Goal: Information Seeking & Learning: Check status

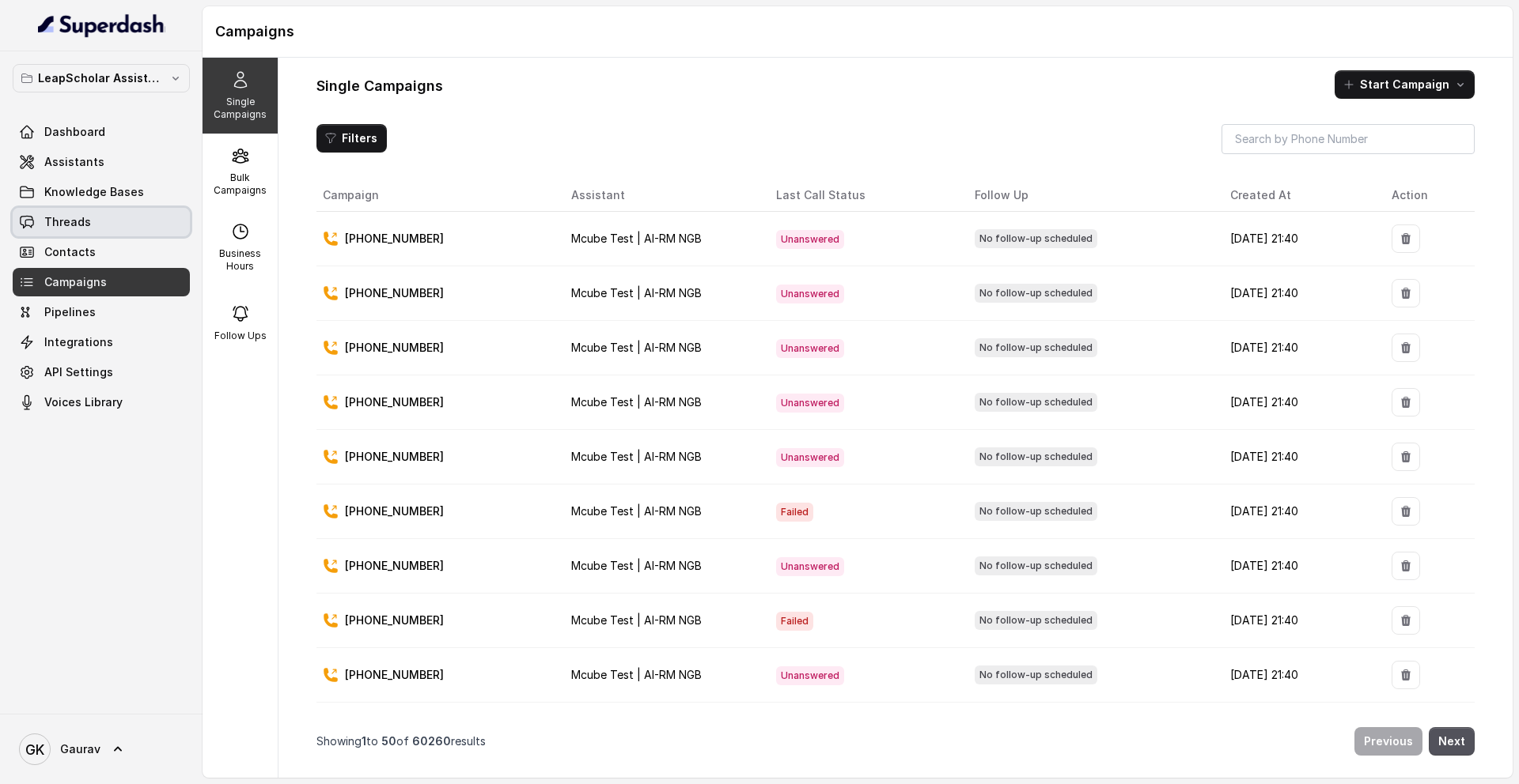
click at [82, 220] on span "Threads" at bounding box center [67, 222] width 47 height 16
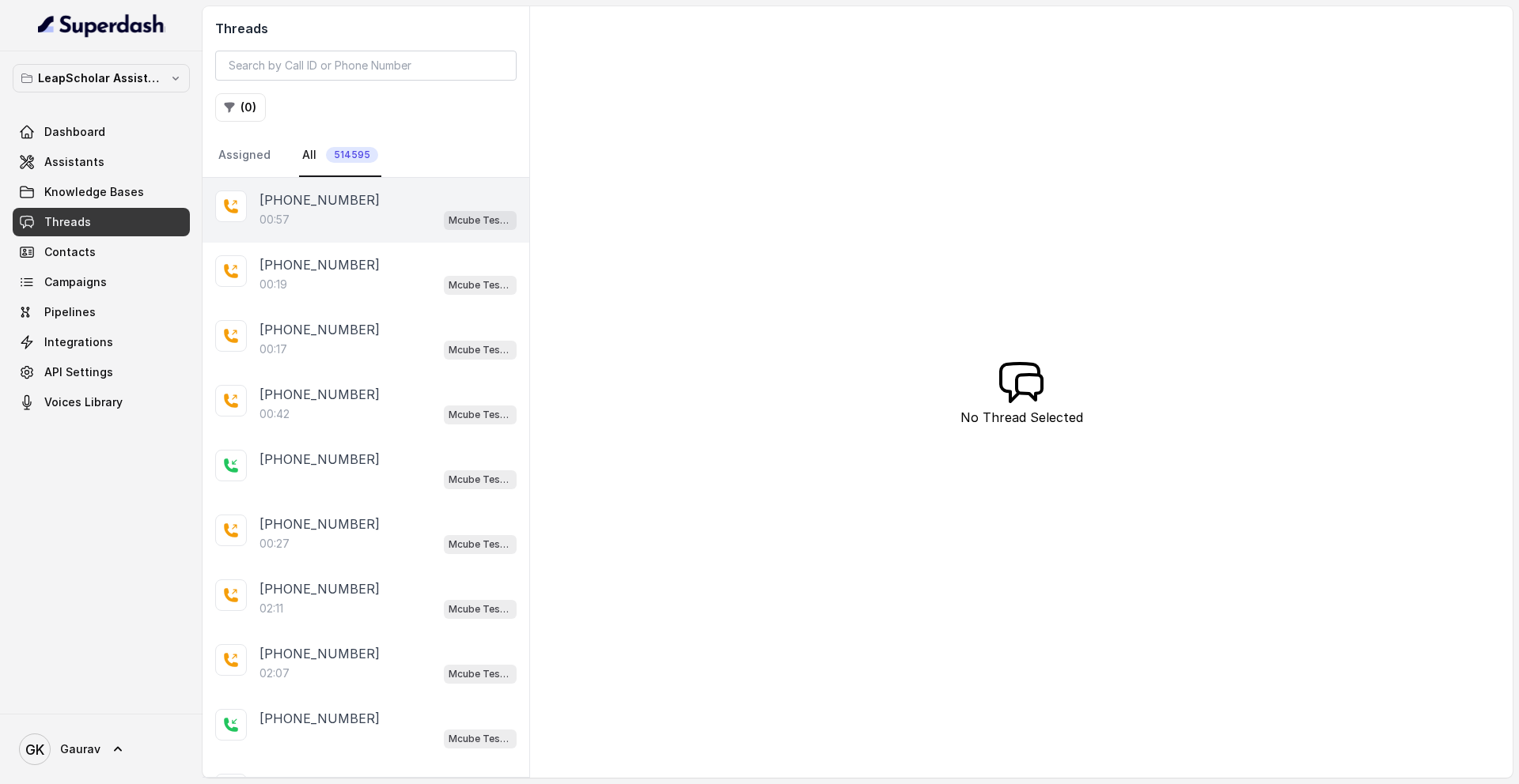
click at [317, 217] on div "00:57 Mcube Test | AI-RM NGB" at bounding box center [387, 219] width 257 height 21
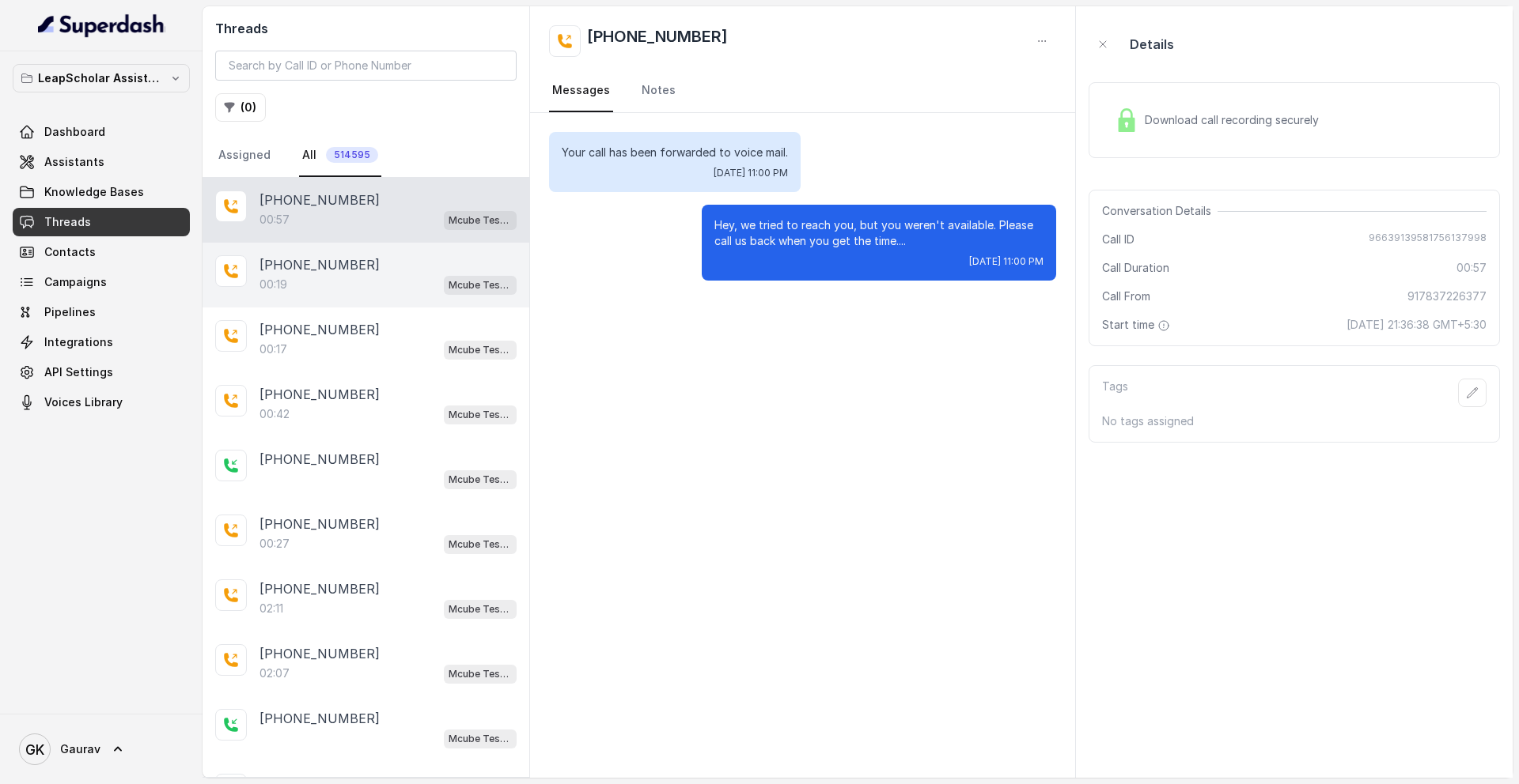
click at [348, 283] on div "00:19 Mcube Test | AI-RM NGB" at bounding box center [387, 284] width 257 height 21
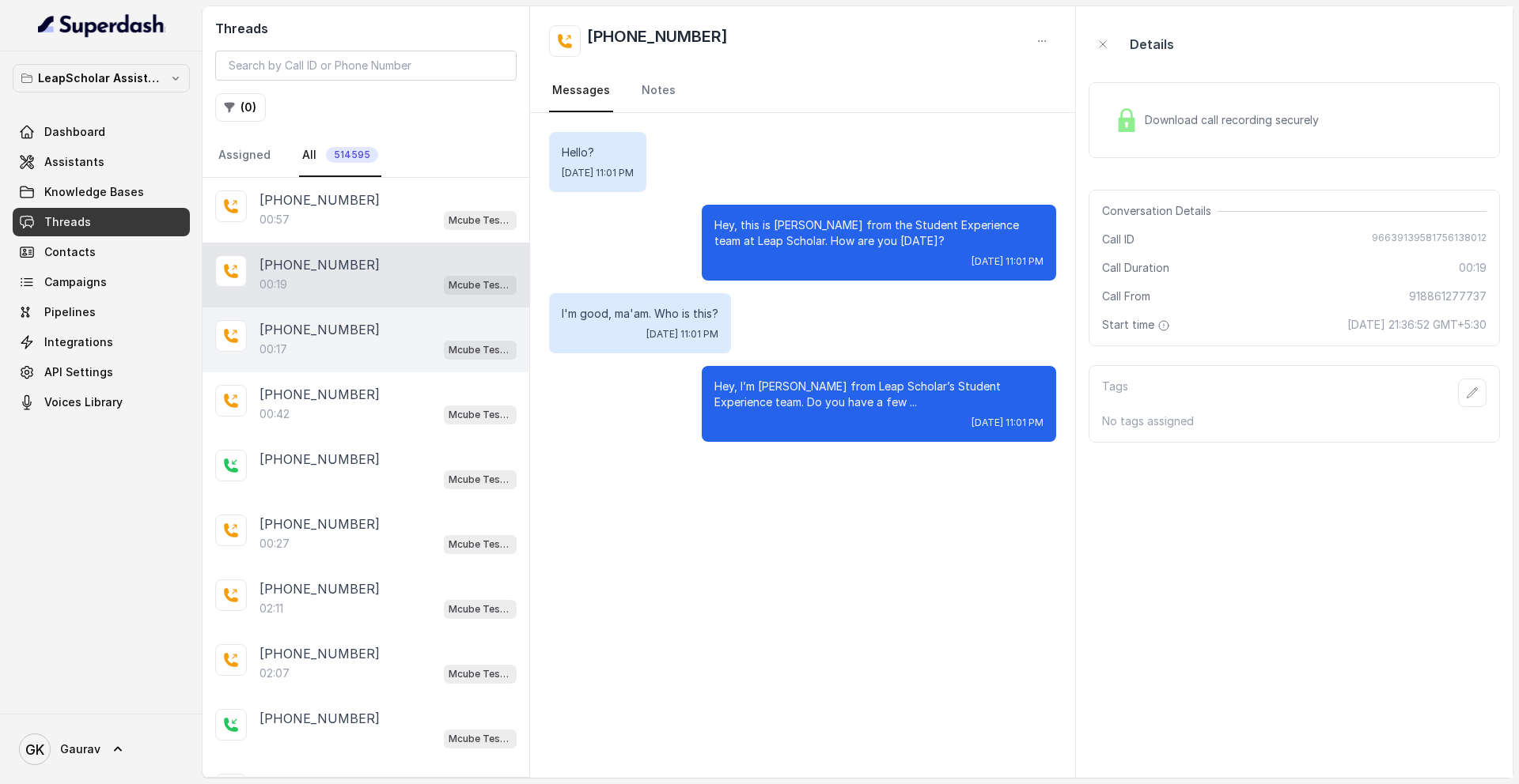
click at [361, 340] on div "00:17 Mcube Test | AI-RM NGB" at bounding box center [387, 349] width 257 height 21
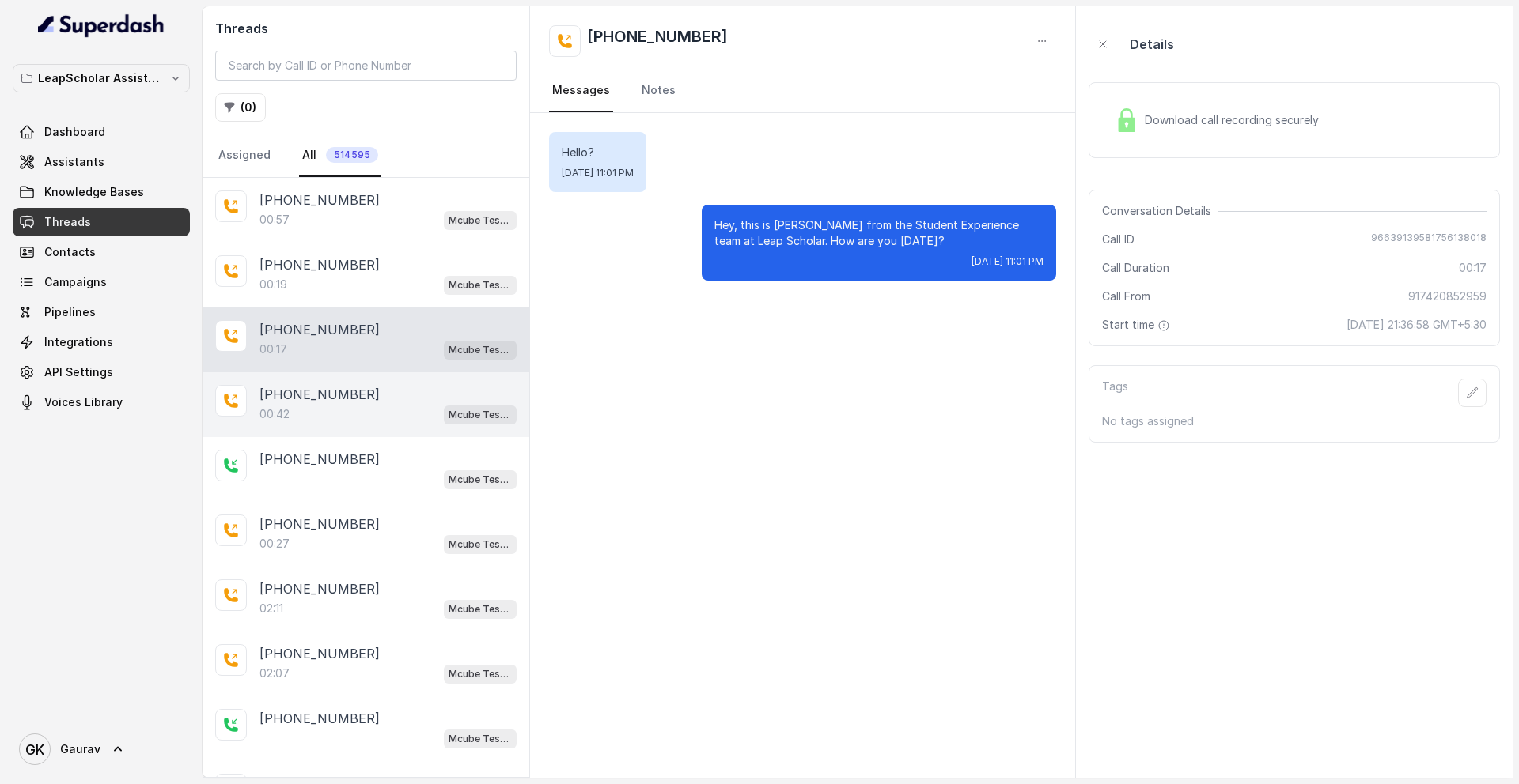
click at [350, 406] on div "00:42 Mcube Test | AI-RM NGB" at bounding box center [387, 414] width 257 height 21
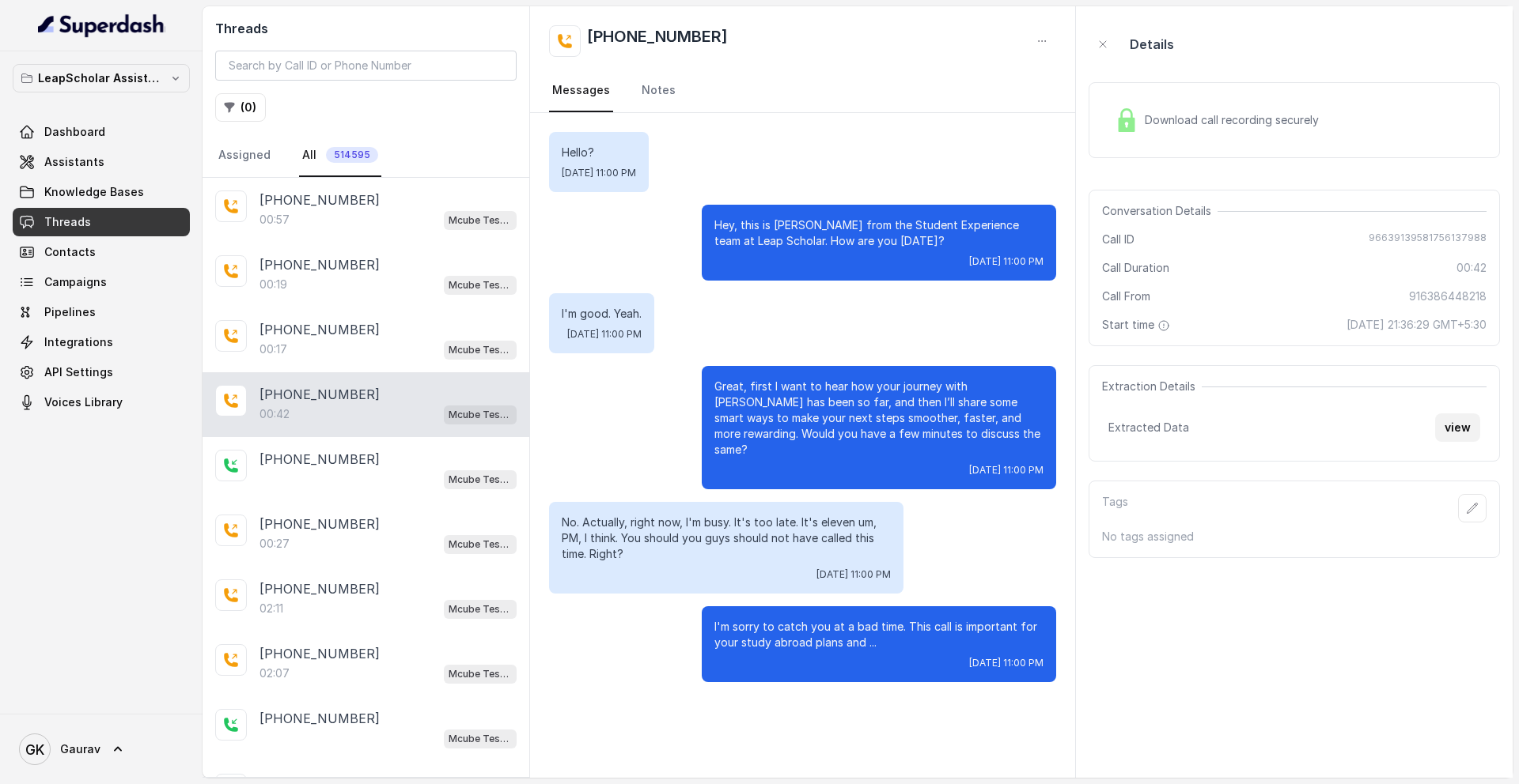
click at [1455, 423] on button "view" at bounding box center [1457, 427] width 45 height 28
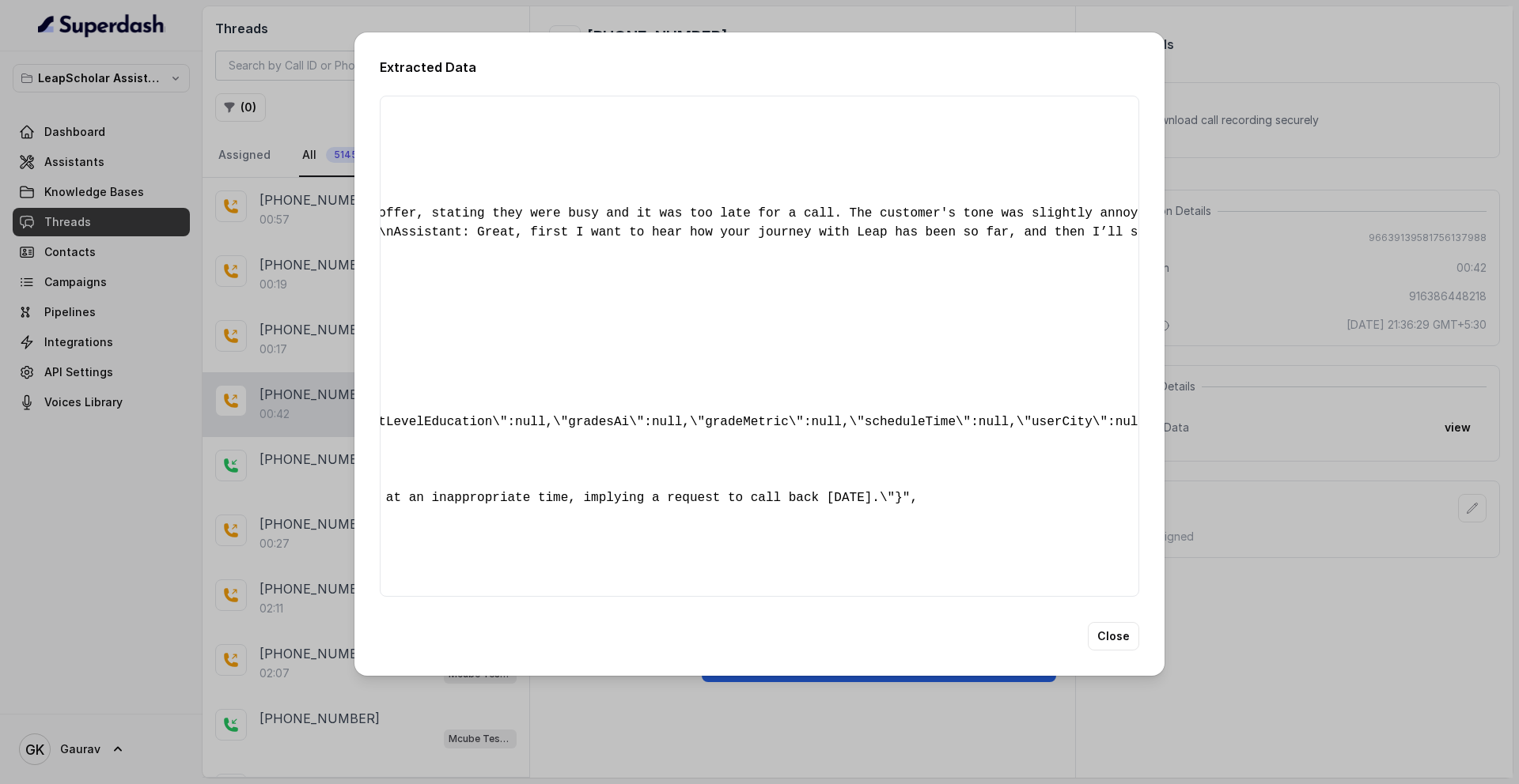
scroll to position [0, 1303]
click at [1226, 164] on div "Extracted Data { " c2iExpertSession ": "no" , " priorityPassInterest ": "no" , …" at bounding box center [759, 392] width 1519 height 784
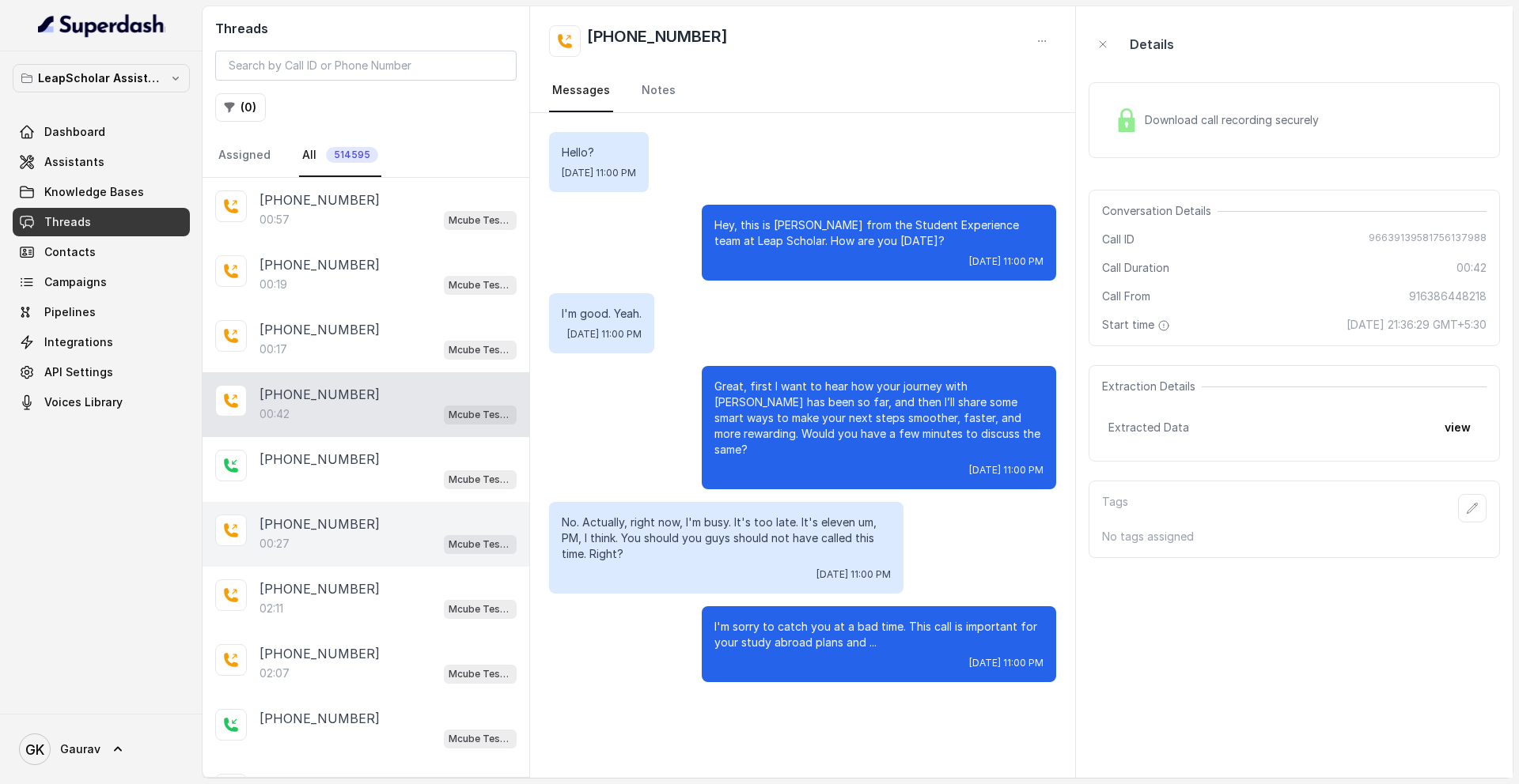
click at [298, 544] on div "00:27 Mcube Test | AI-RM NGB" at bounding box center [387, 544] width 257 height 21
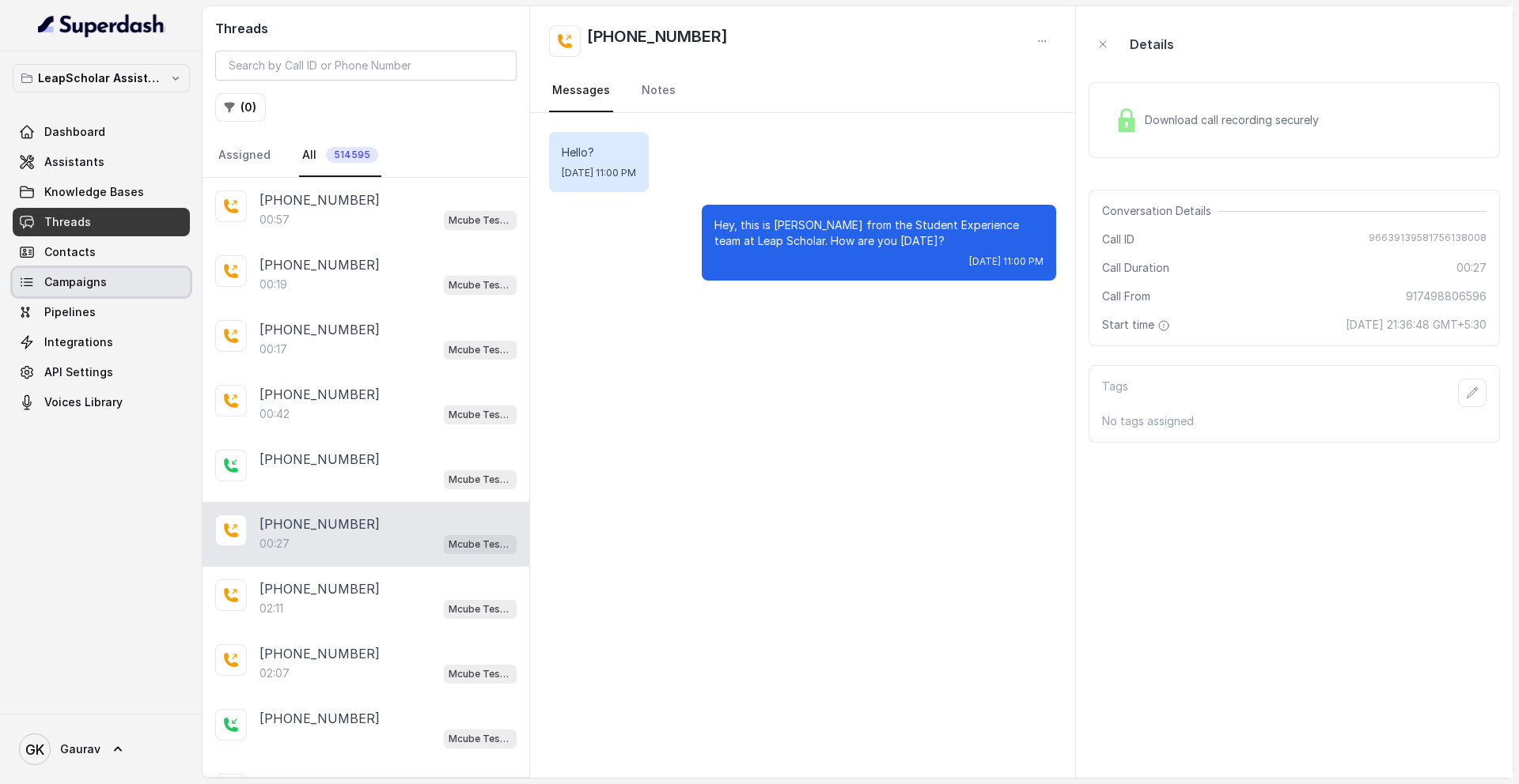
click at [95, 282] on span "Campaigns" at bounding box center [75, 283] width 63 height 16
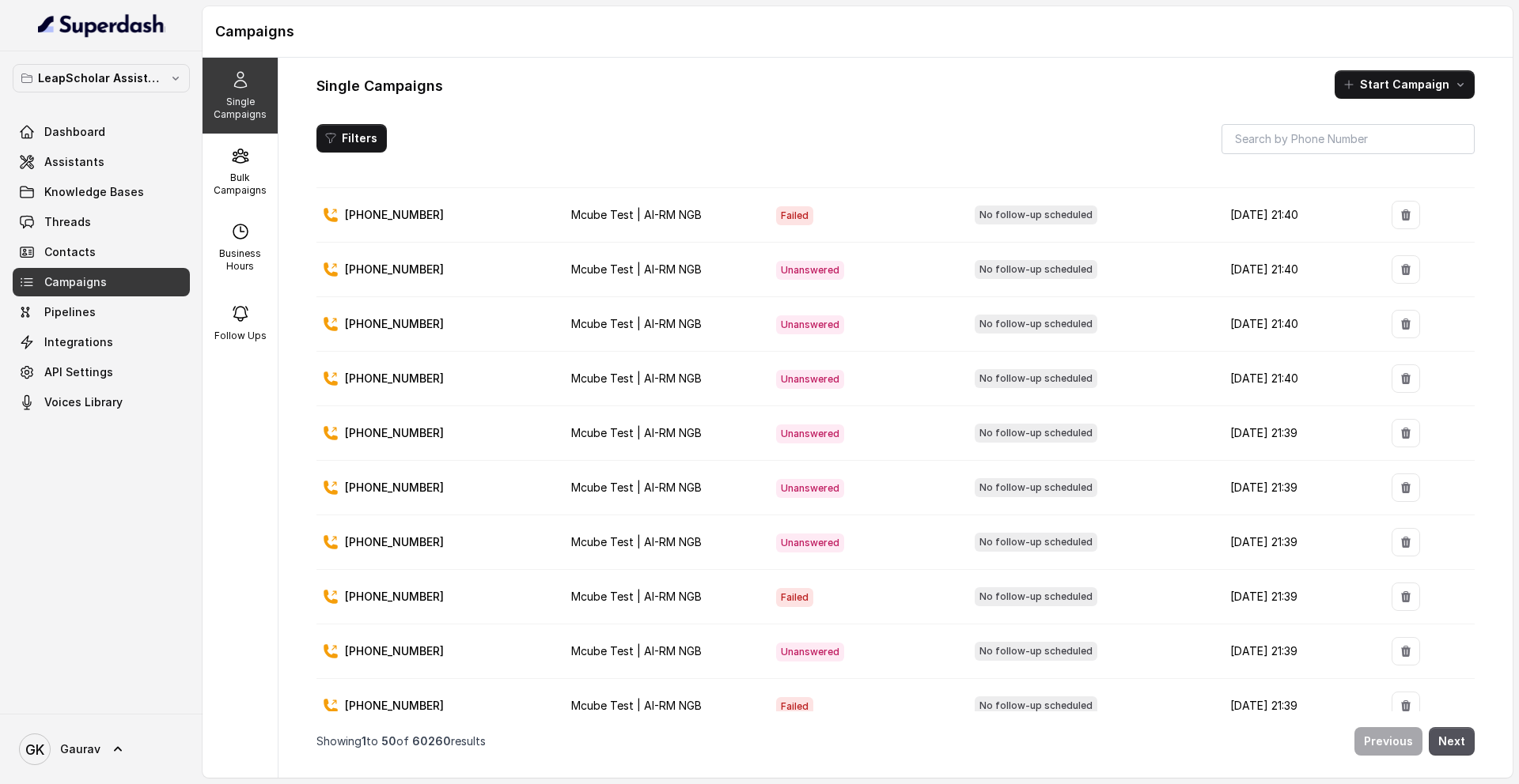
scroll to position [2241, 0]
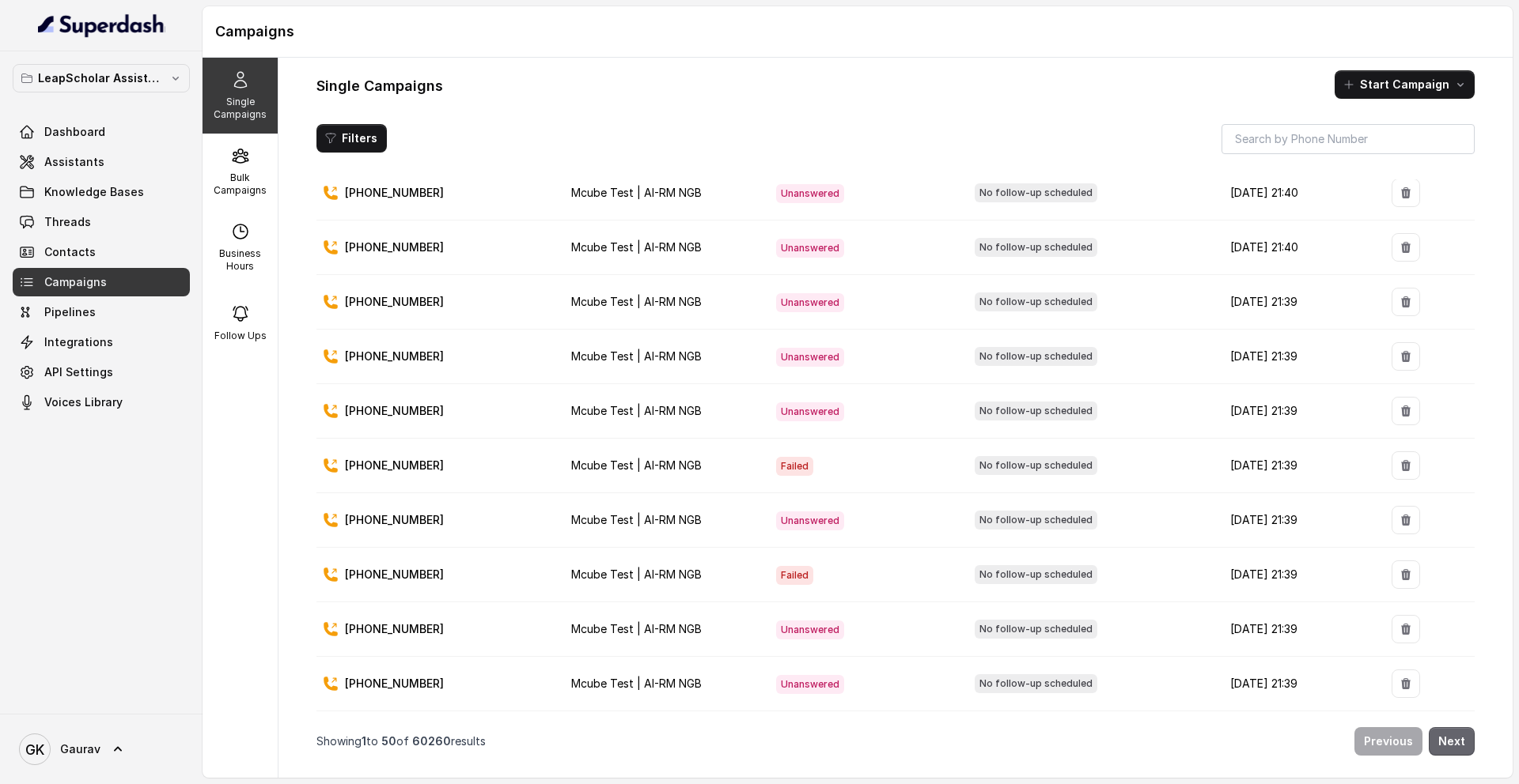
click at [1464, 747] on button "Next" at bounding box center [1452, 741] width 46 height 28
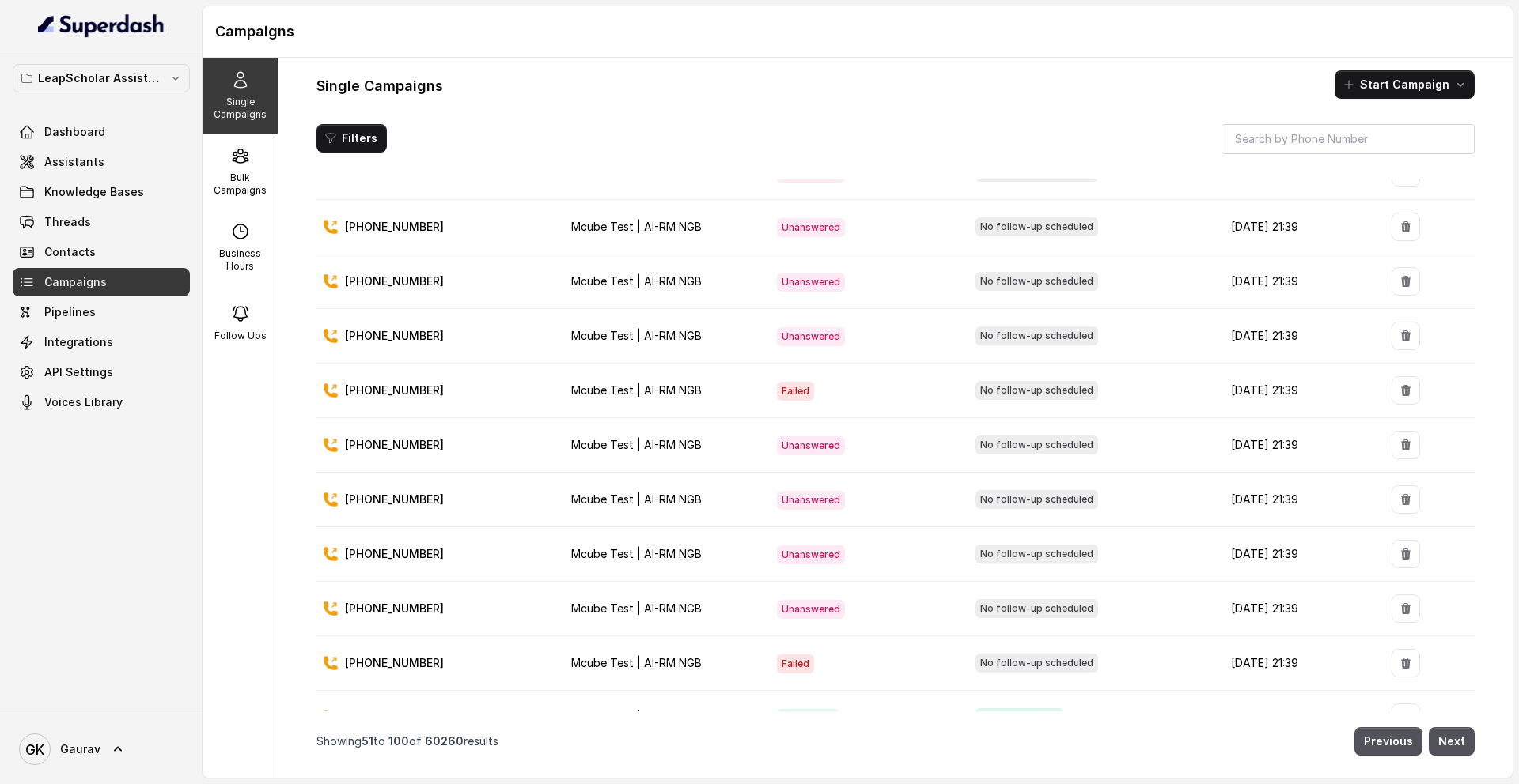
scroll to position [1453, 0]
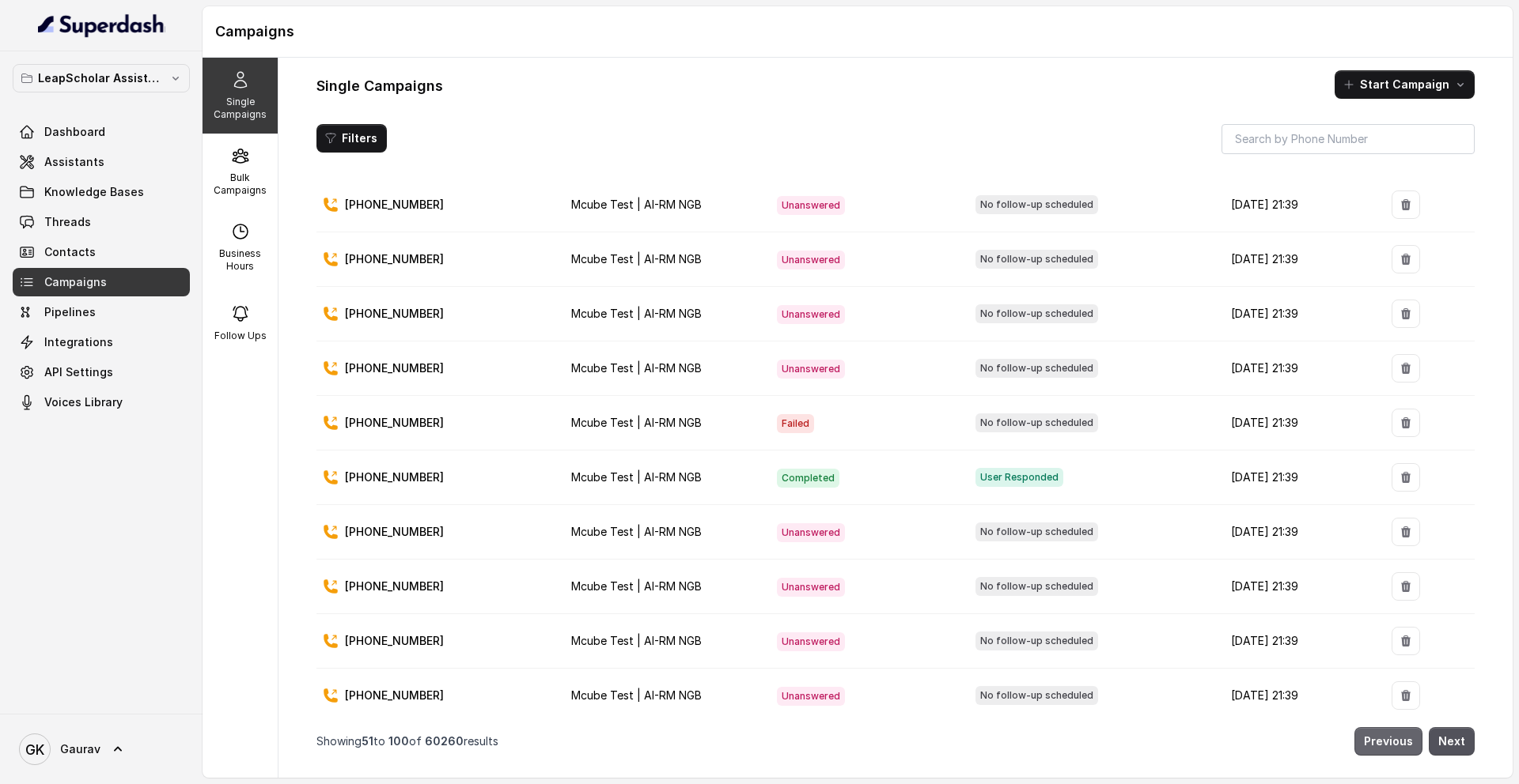
click at [1398, 730] on button "Previous" at bounding box center [1389, 741] width 68 height 28
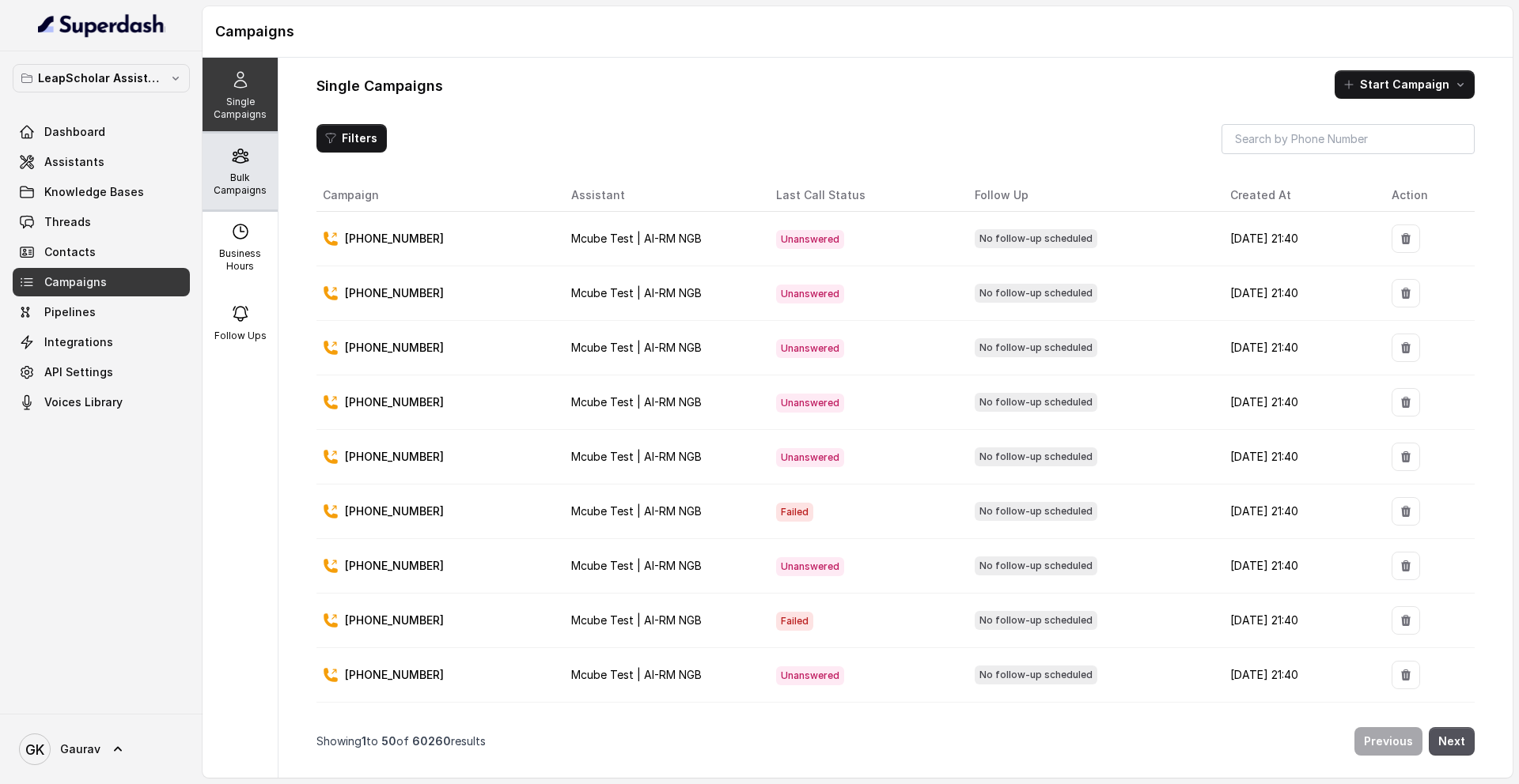
click at [233, 165] on div "Bulk Campaigns" at bounding box center [240, 172] width 75 height 76
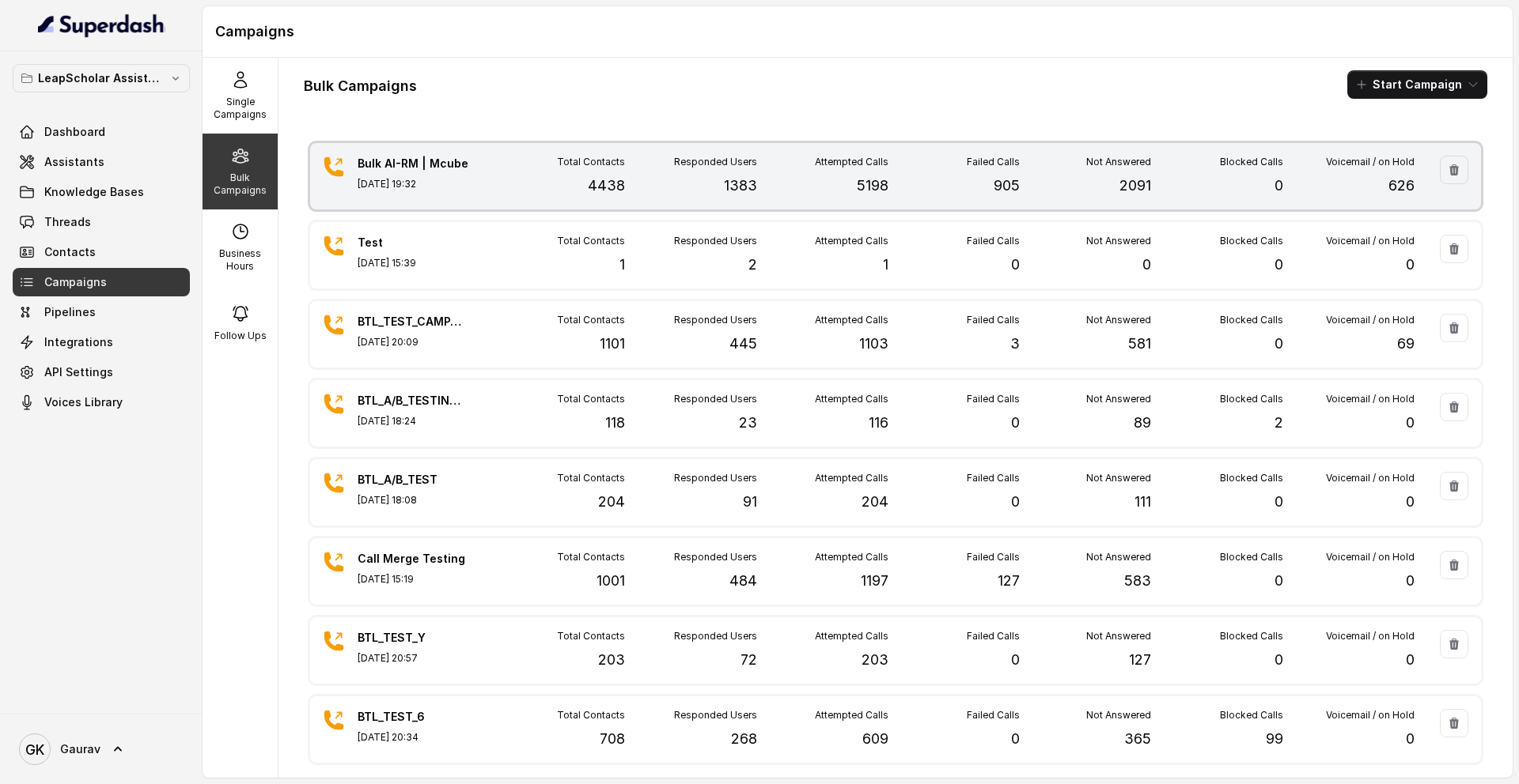
click at [801, 202] on div "Bulk AI-RM | Mcube [DATE] 19:32 Total Contacts 4438 Responded Users 1383 Attemp…" at bounding box center [895, 176] width 1171 height 66
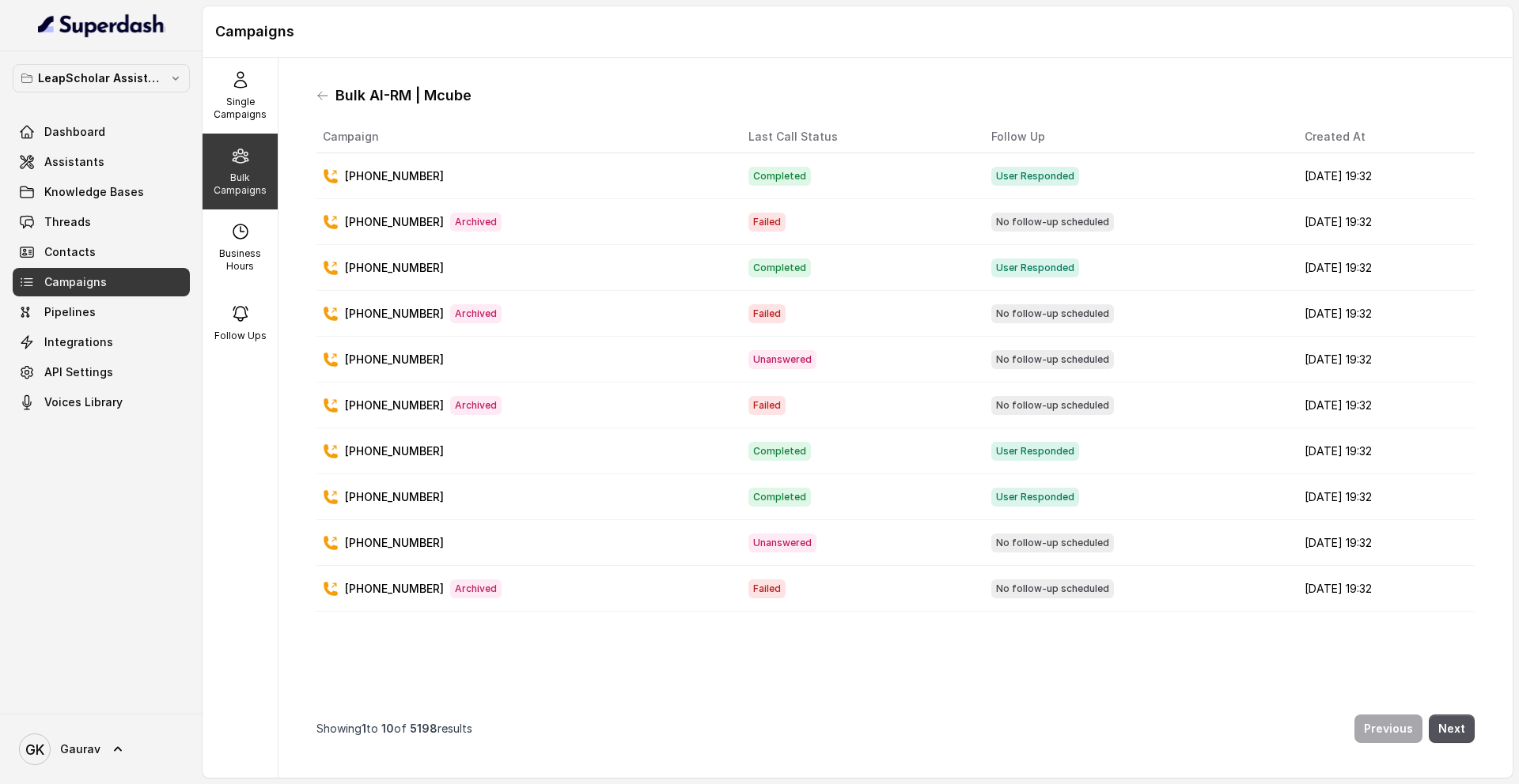
click at [417, 168] on p "[PHONE_NUMBER]" at bounding box center [394, 176] width 99 height 16
copy p "[PHONE_NUMBER]"
click at [1443, 724] on button "Next" at bounding box center [1452, 728] width 46 height 28
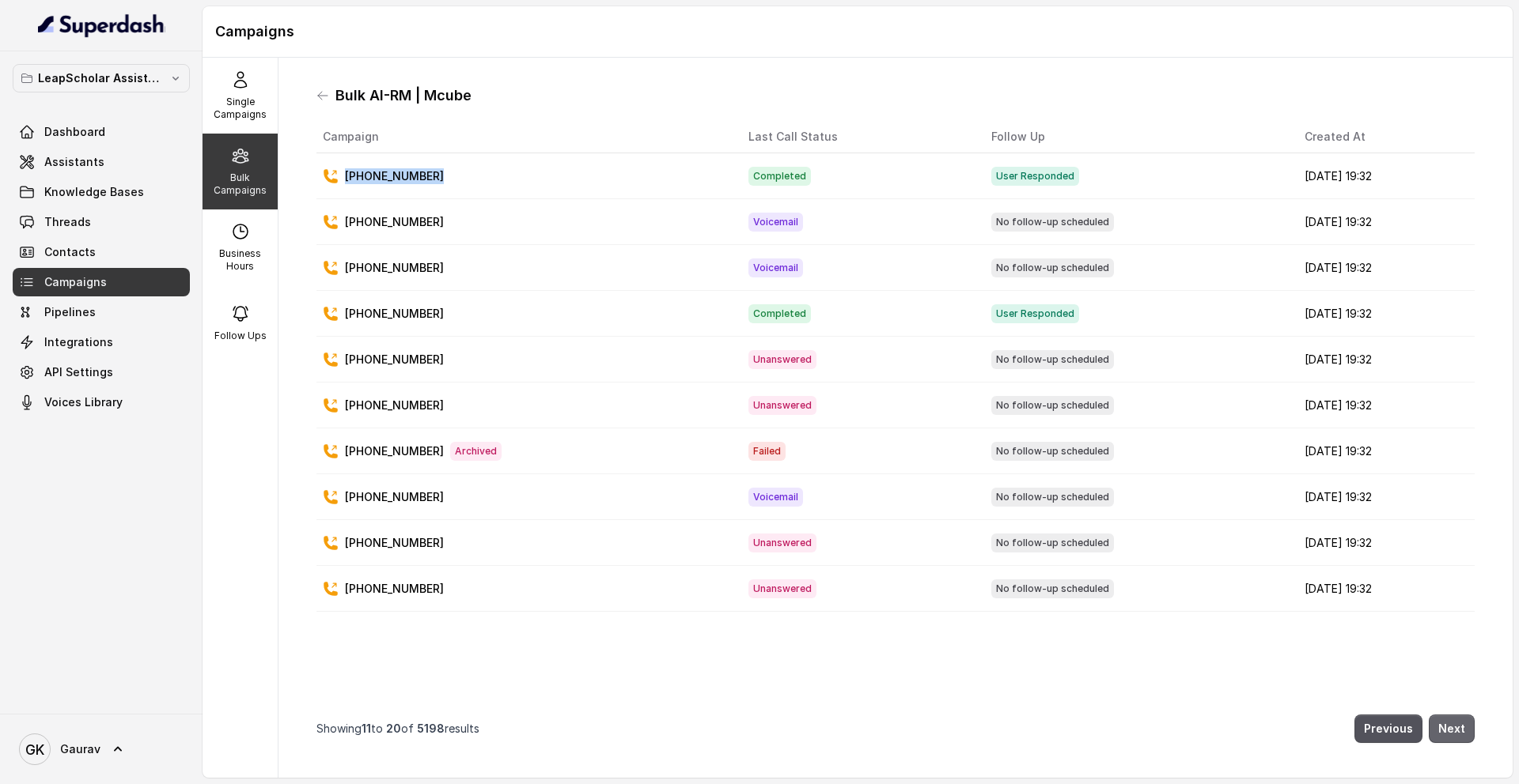
click at [1443, 724] on button "Next" at bounding box center [1452, 728] width 46 height 28
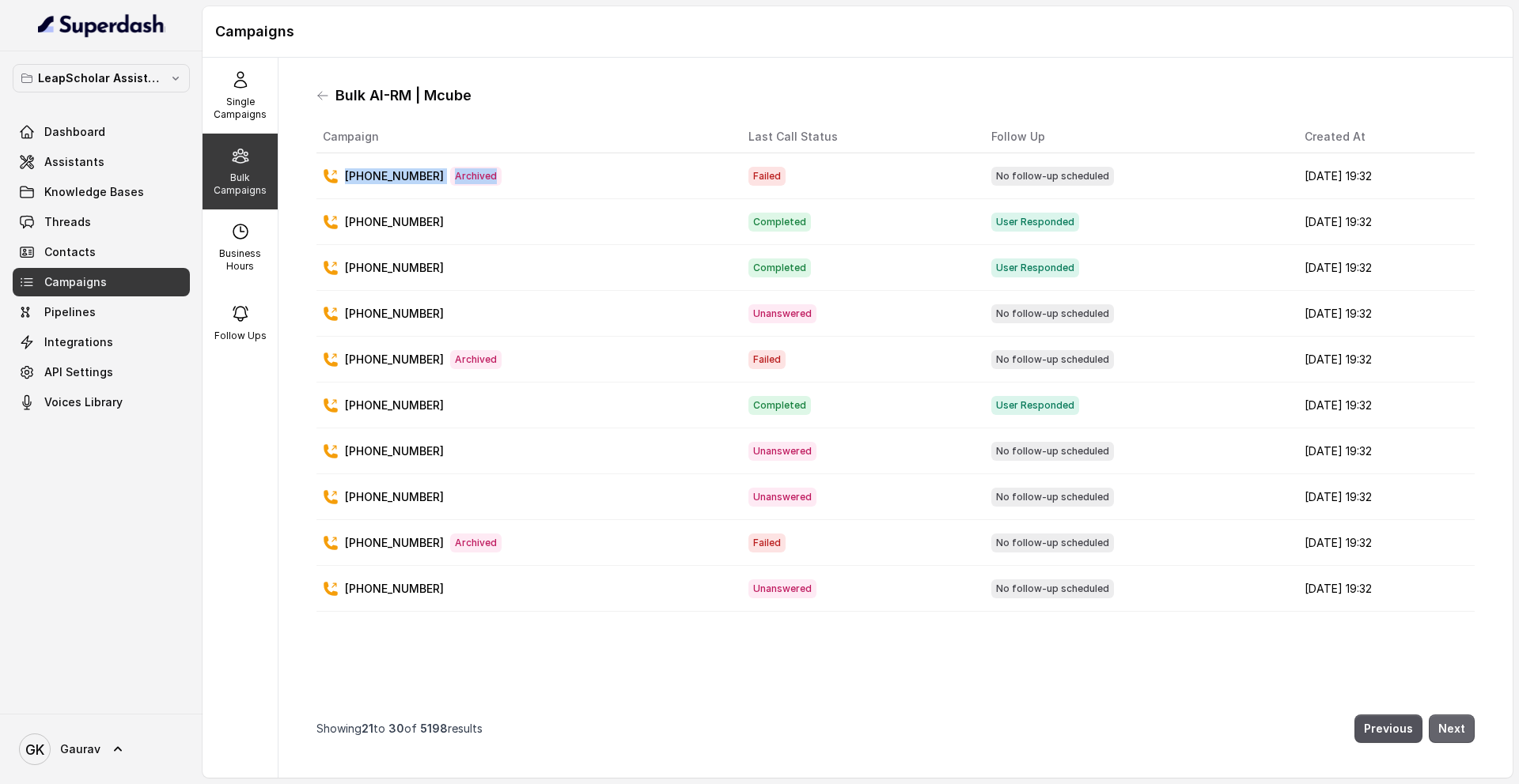
click at [1443, 724] on button "Next" at bounding box center [1452, 728] width 46 height 28
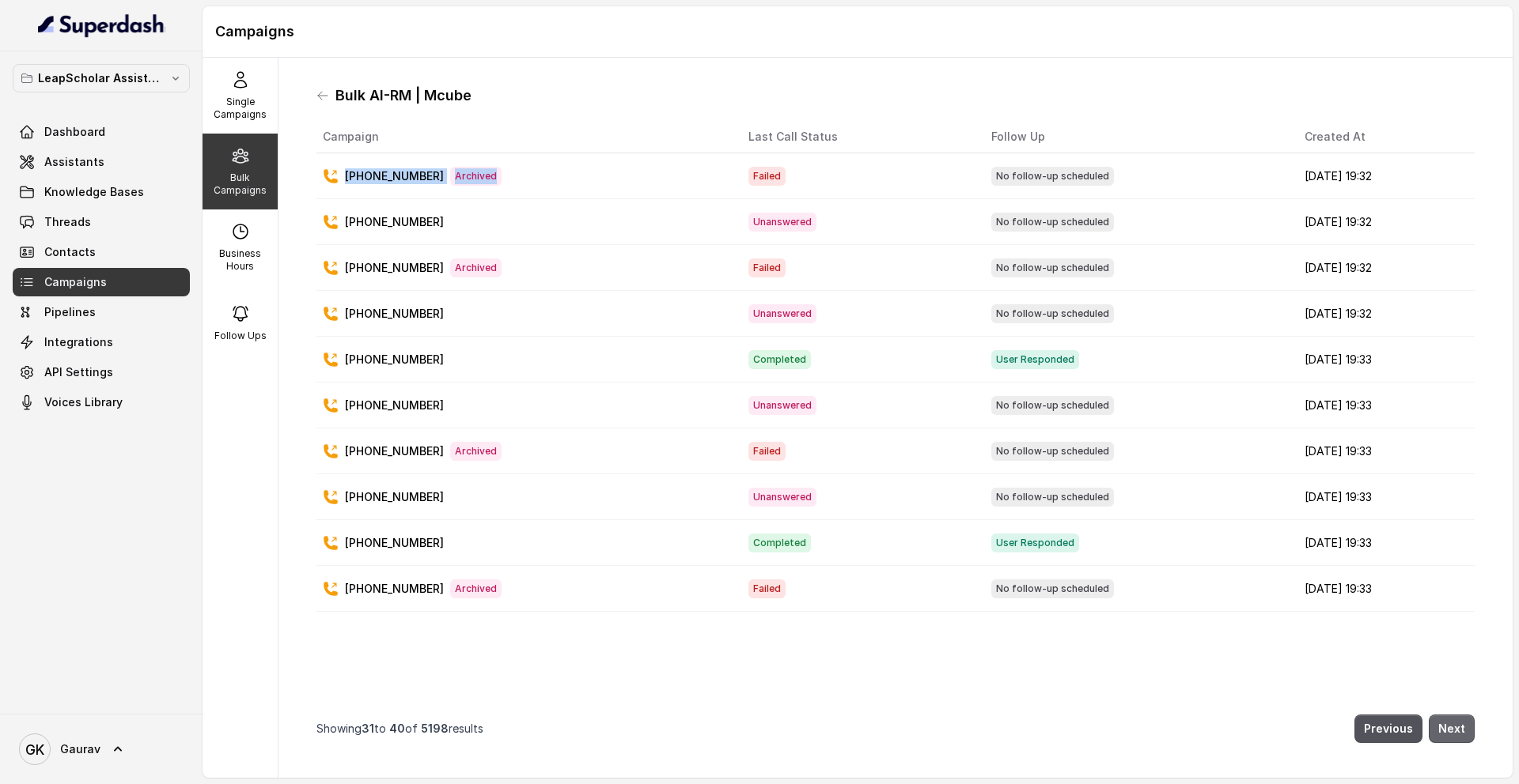
click at [1443, 724] on button "Next" at bounding box center [1452, 728] width 46 height 28
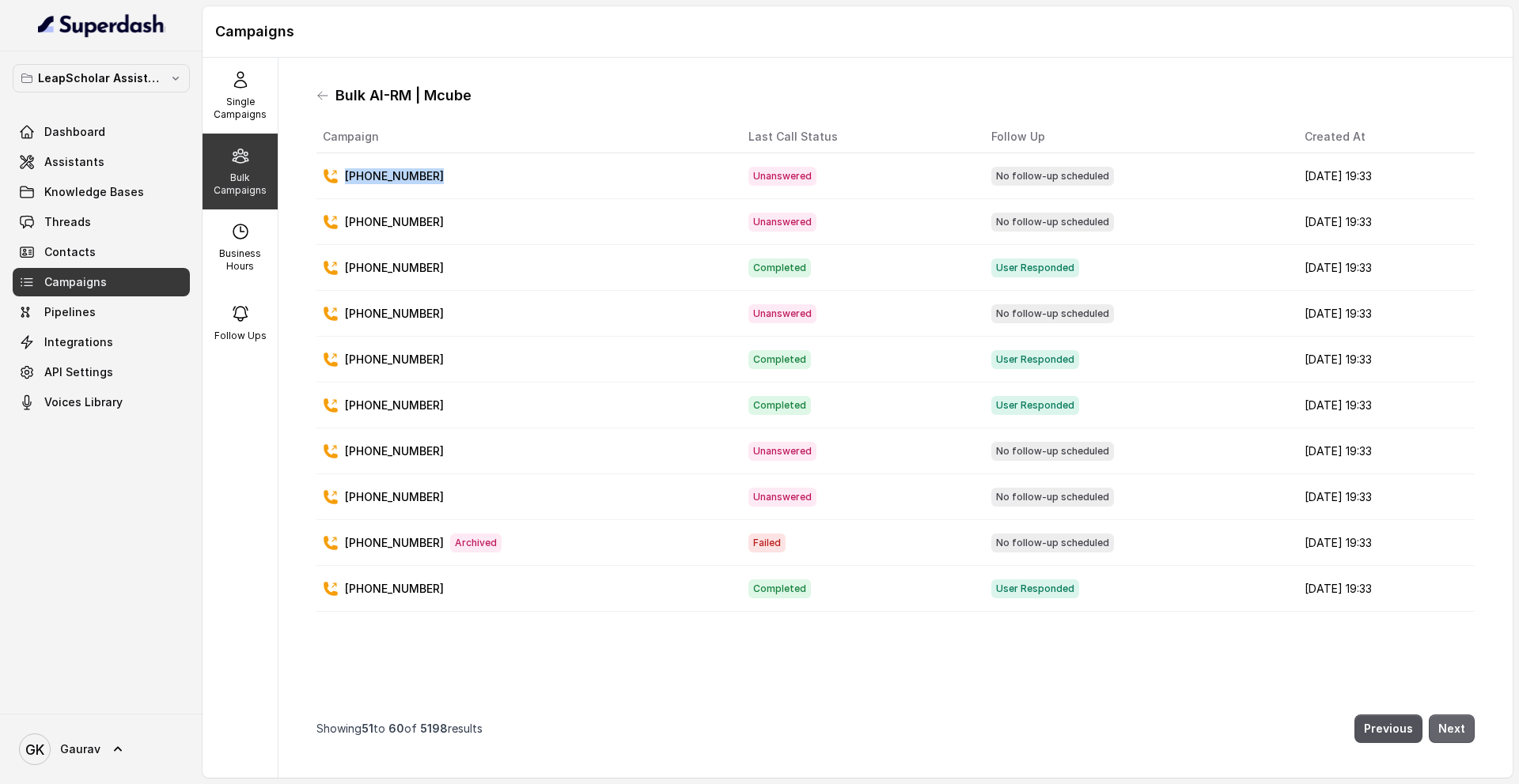
click at [1443, 724] on button "Next" at bounding box center [1452, 728] width 46 height 28
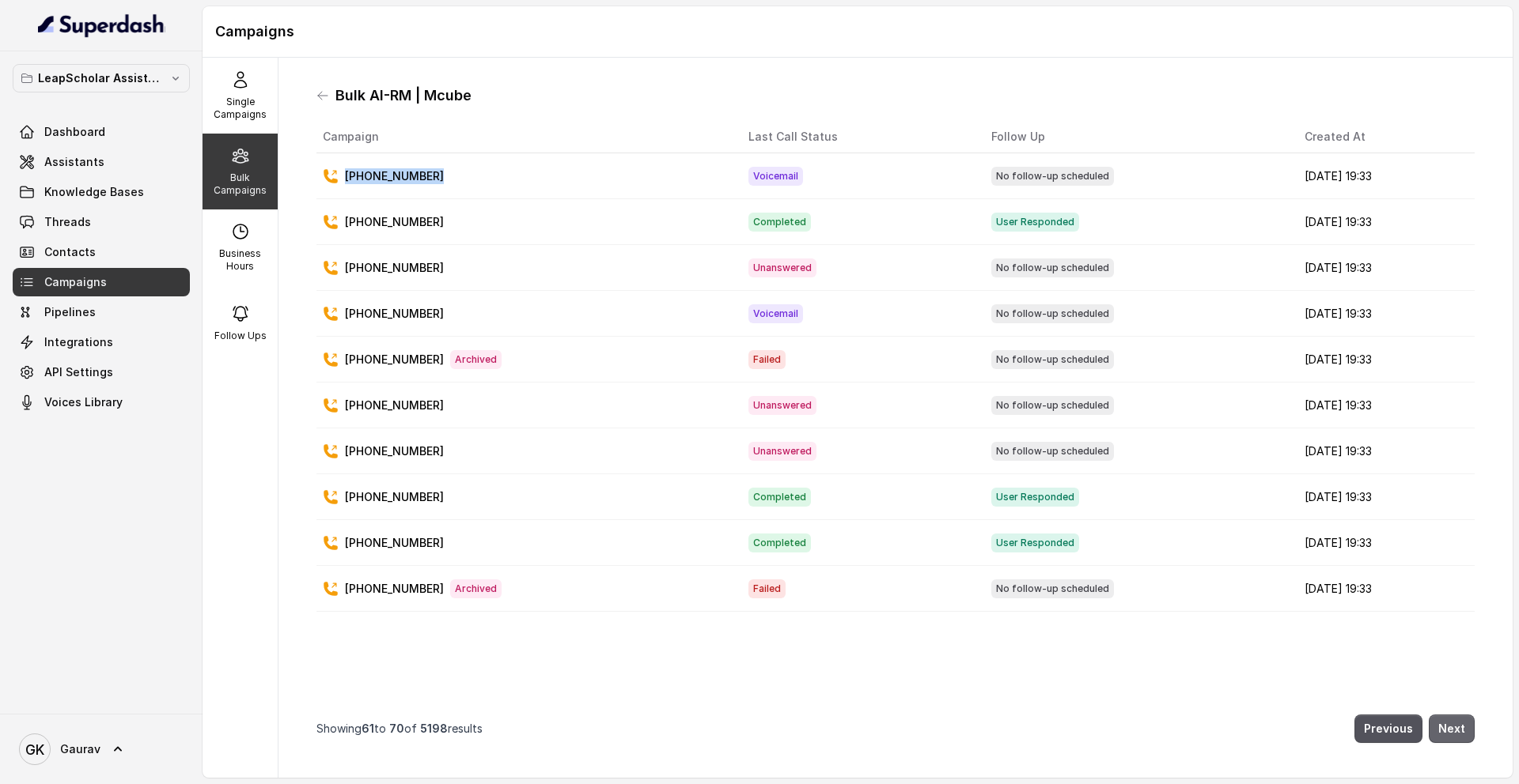
click at [1443, 724] on button "Next" at bounding box center [1452, 728] width 46 height 28
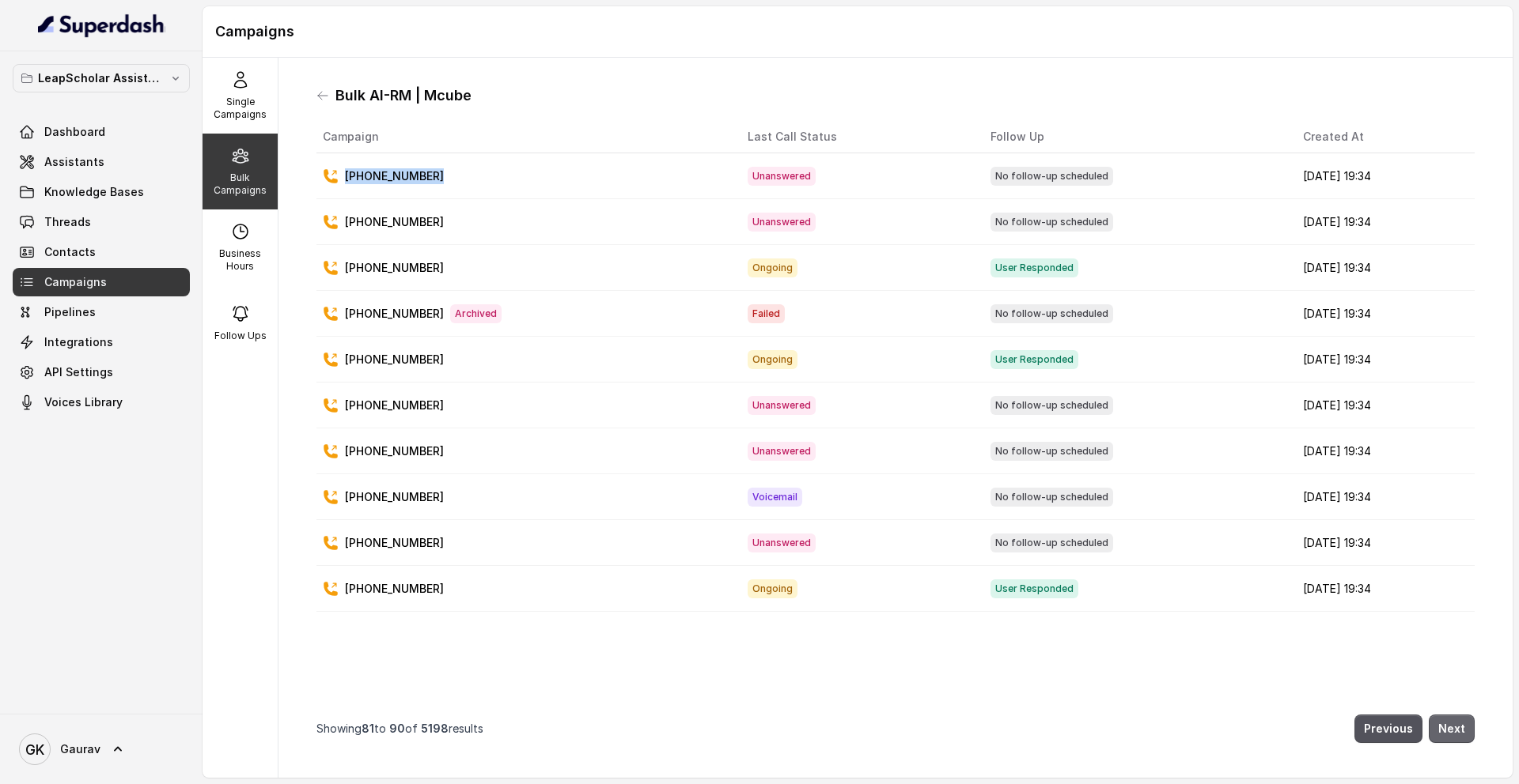
click at [1443, 724] on button "Next" at bounding box center [1452, 728] width 46 height 28
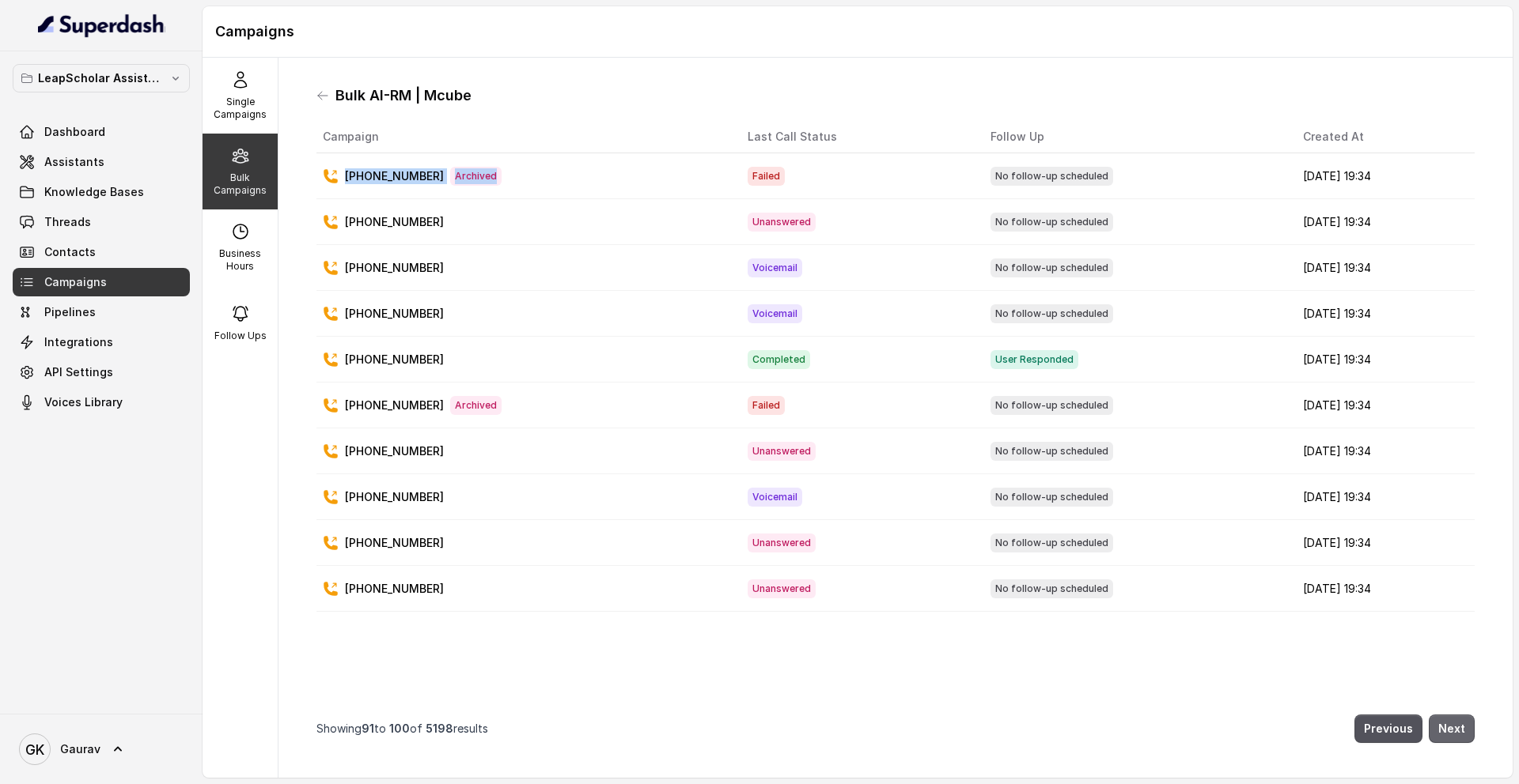
click at [1443, 724] on button "Next" at bounding box center [1452, 728] width 46 height 28
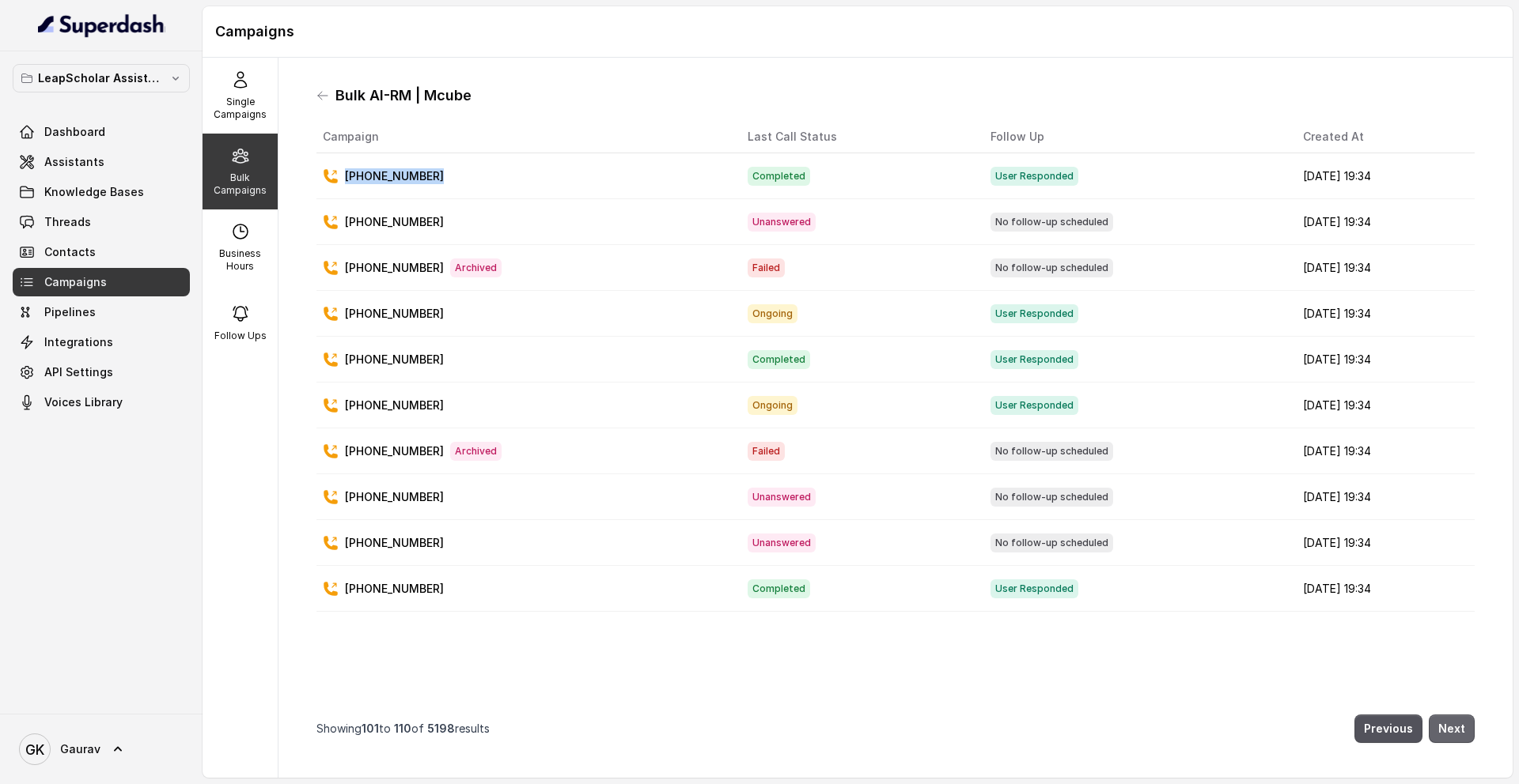
click at [1443, 724] on button "Next" at bounding box center [1452, 728] width 46 height 28
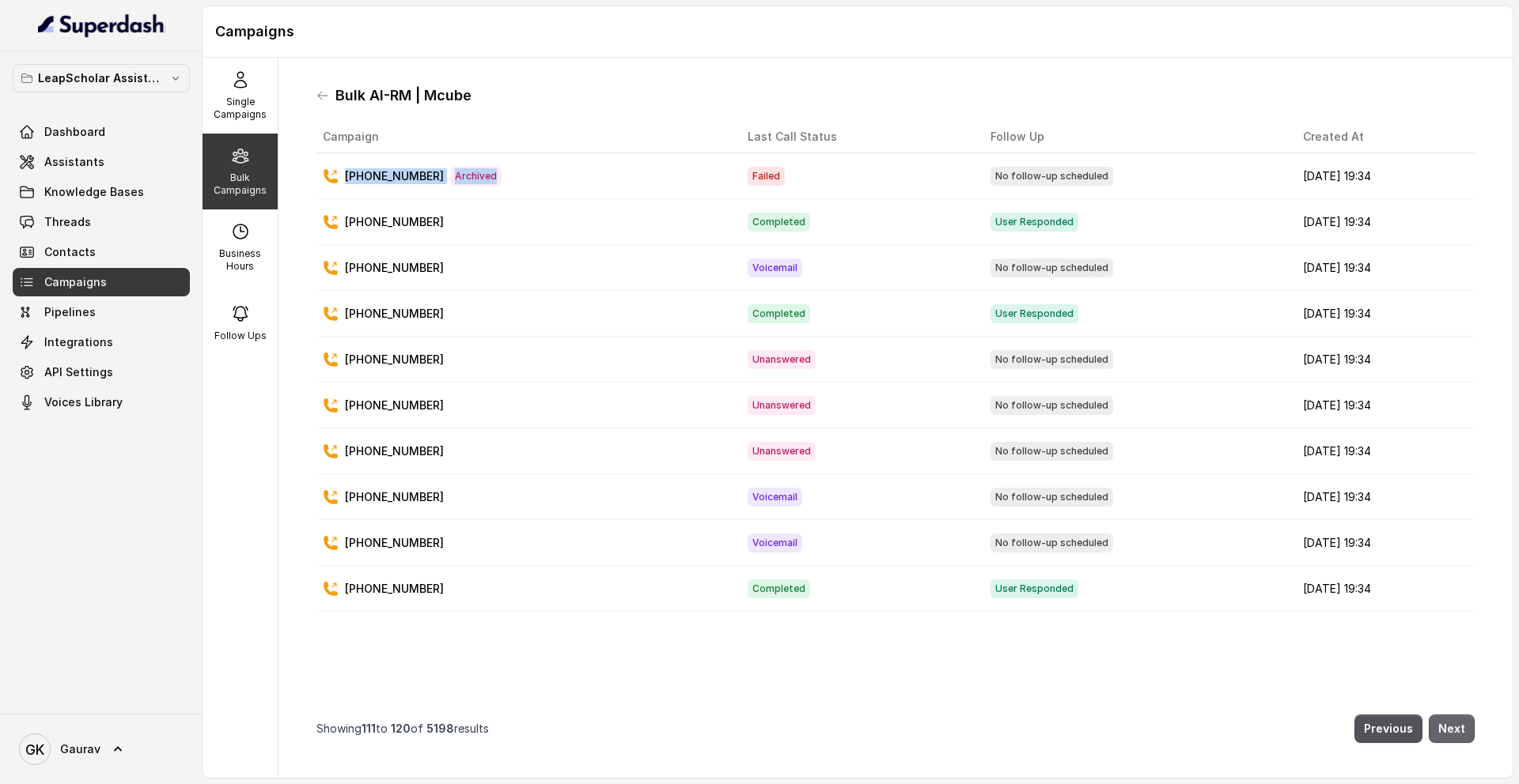
click at [1443, 724] on button "Next" at bounding box center [1452, 728] width 46 height 28
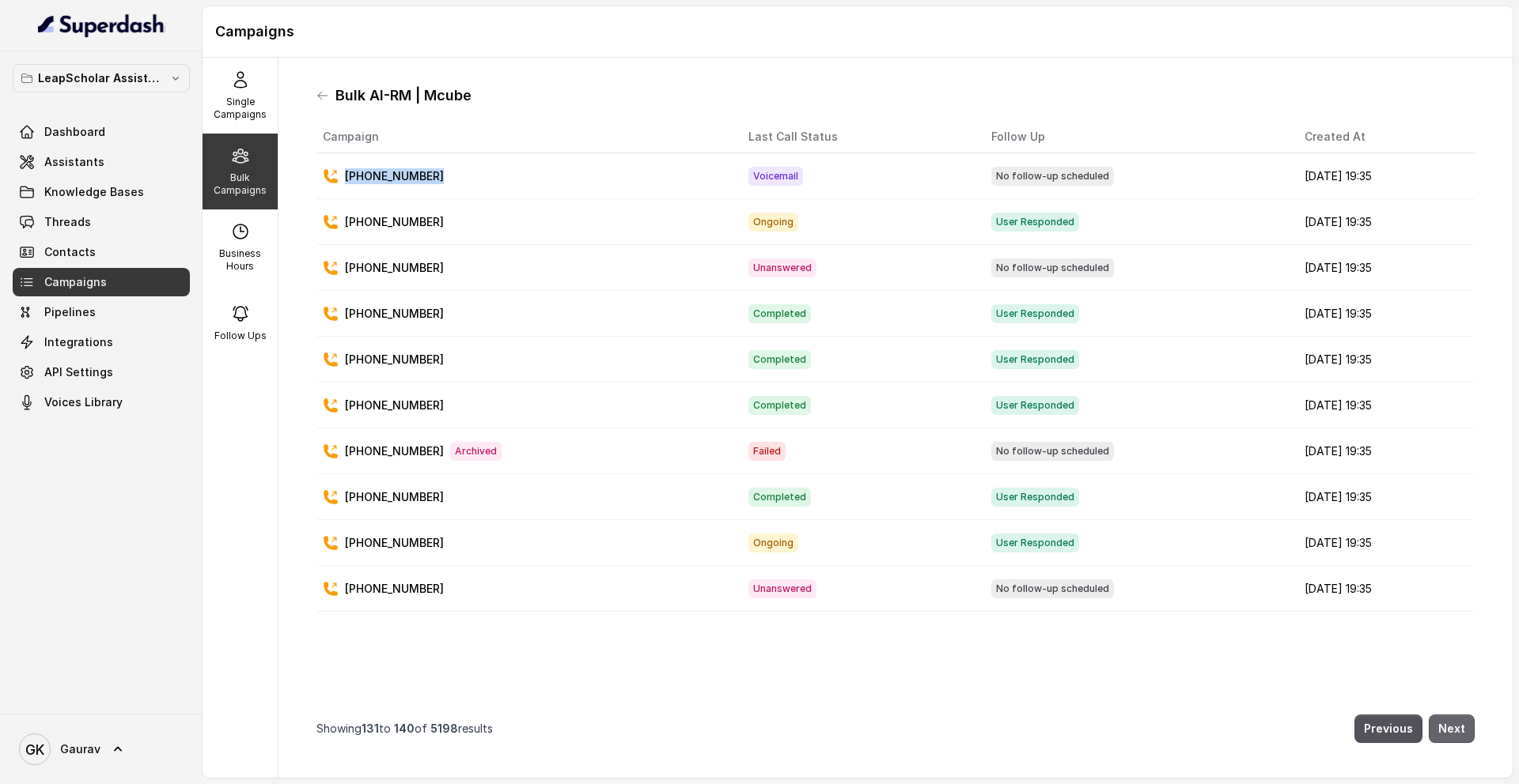
click at [1443, 724] on button "Next" at bounding box center [1452, 728] width 46 height 28
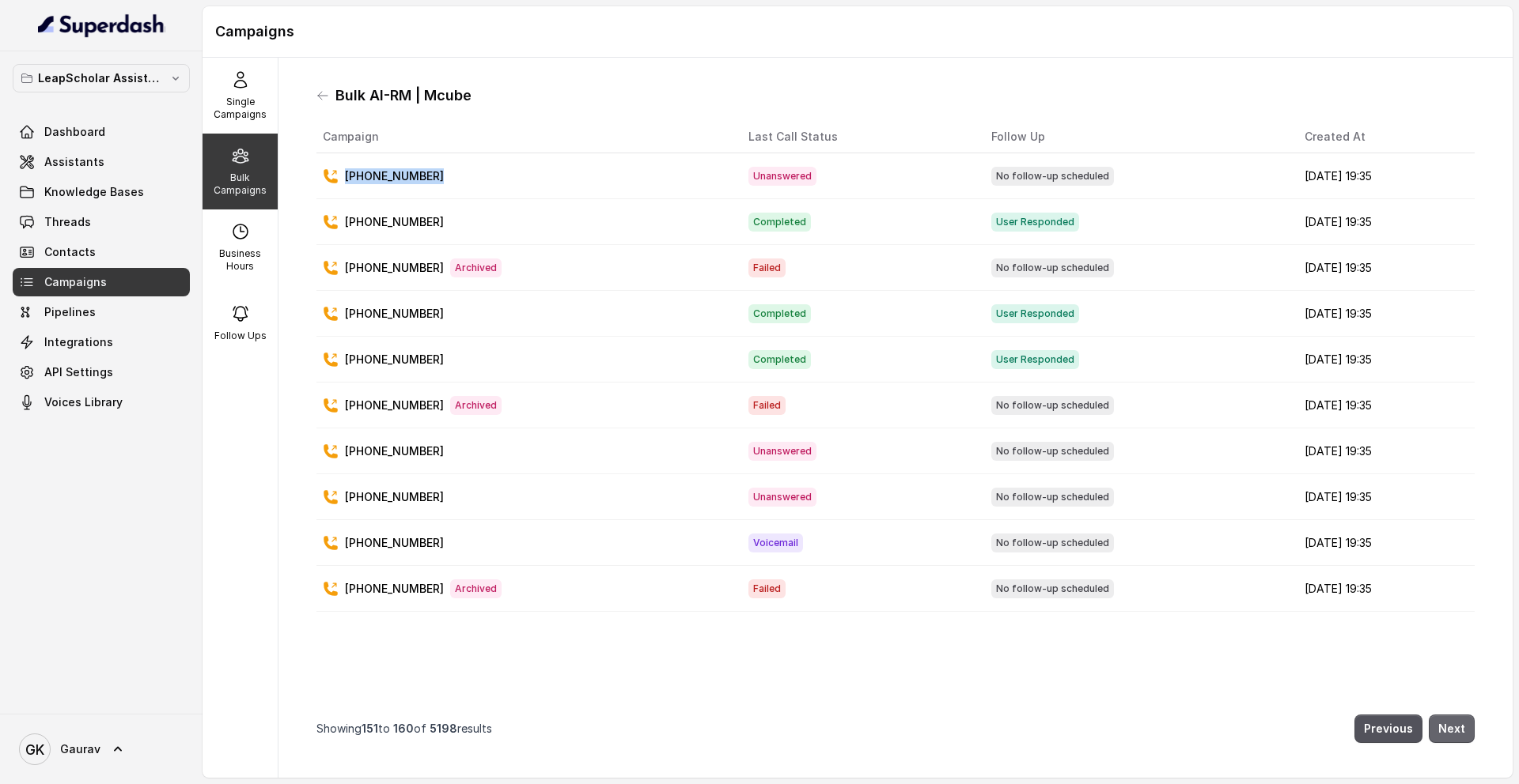
click at [1443, 724] on button "Next" at bounding box center [1452, 728] width 46 height 28
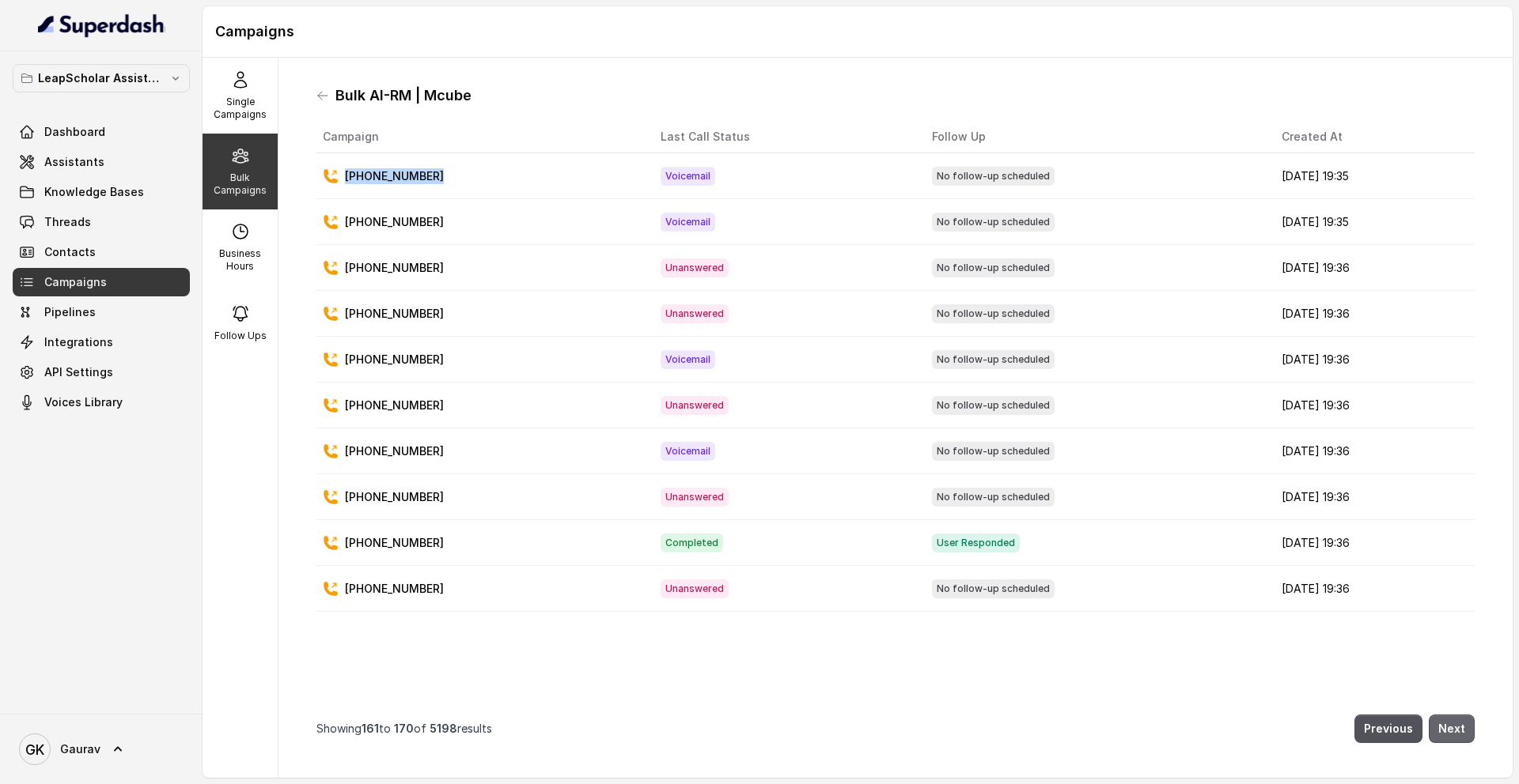
click at [1443, 724] on button "Next" at bounding box center [1452, 728] width 46 height 28
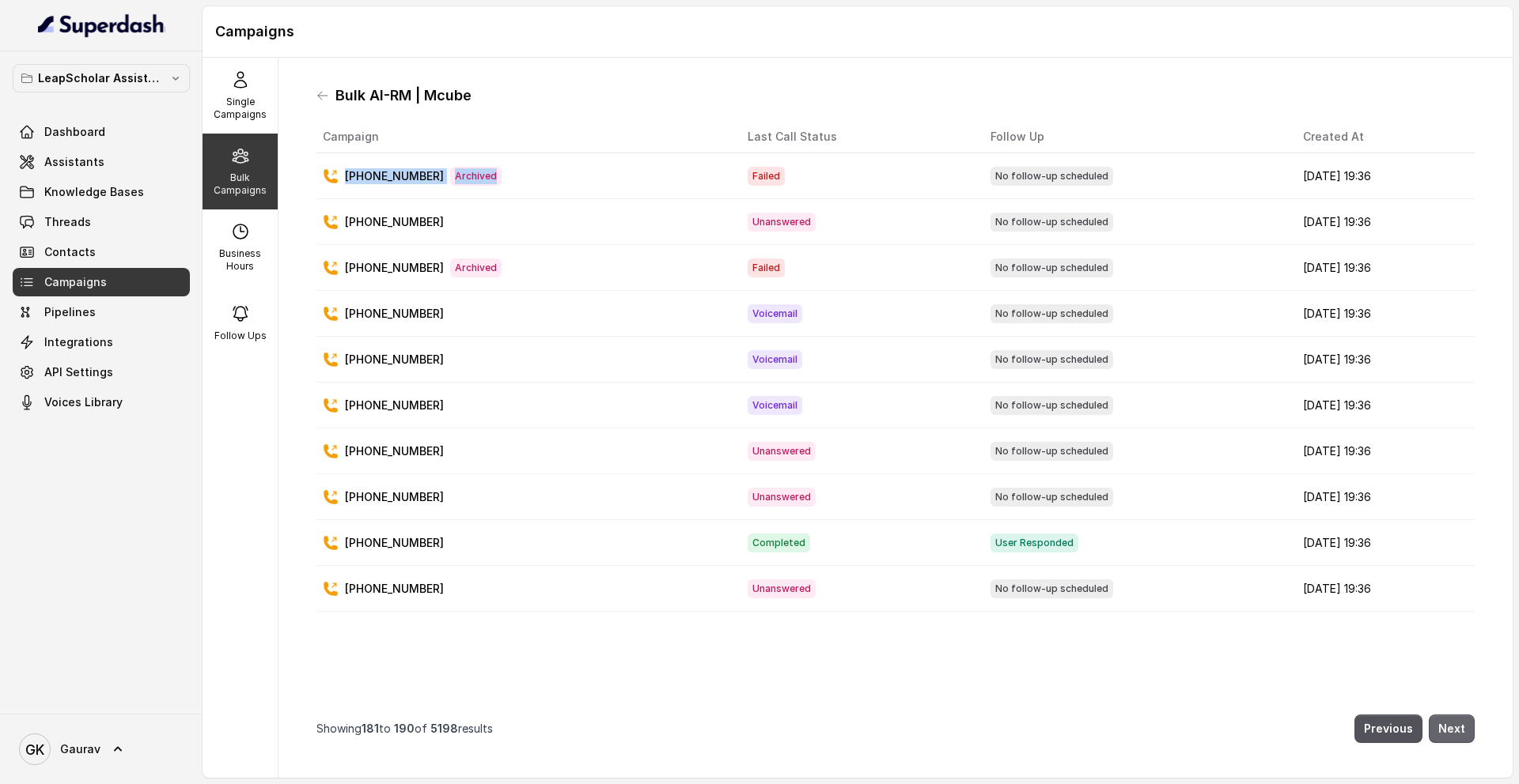
click at [1443, 724] on button "Next" at bounding box center [1452, 728] width 46 height 28
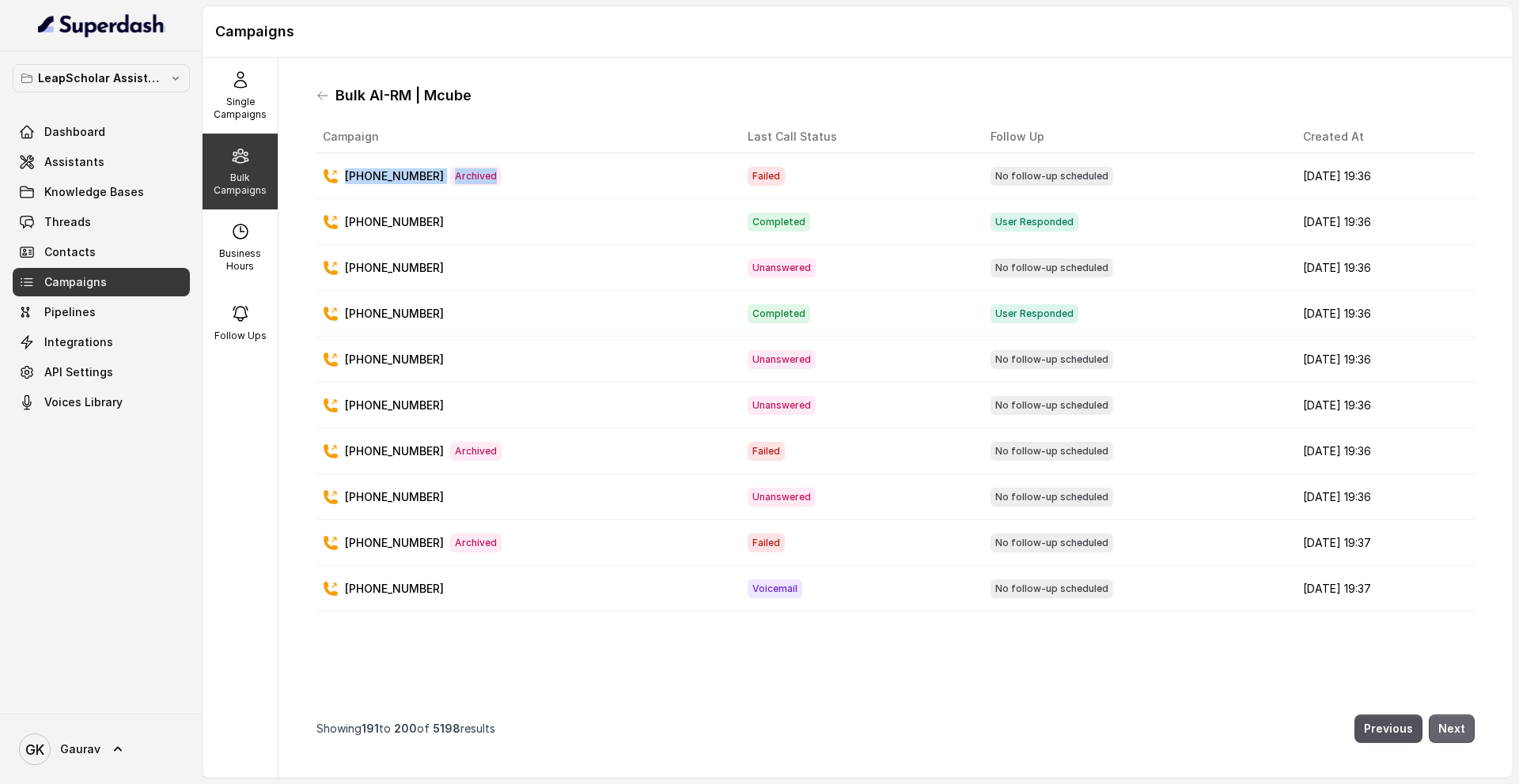
click at [1443, 724] on button "Next" at bounding box center [1452, 728] width 46 height 28
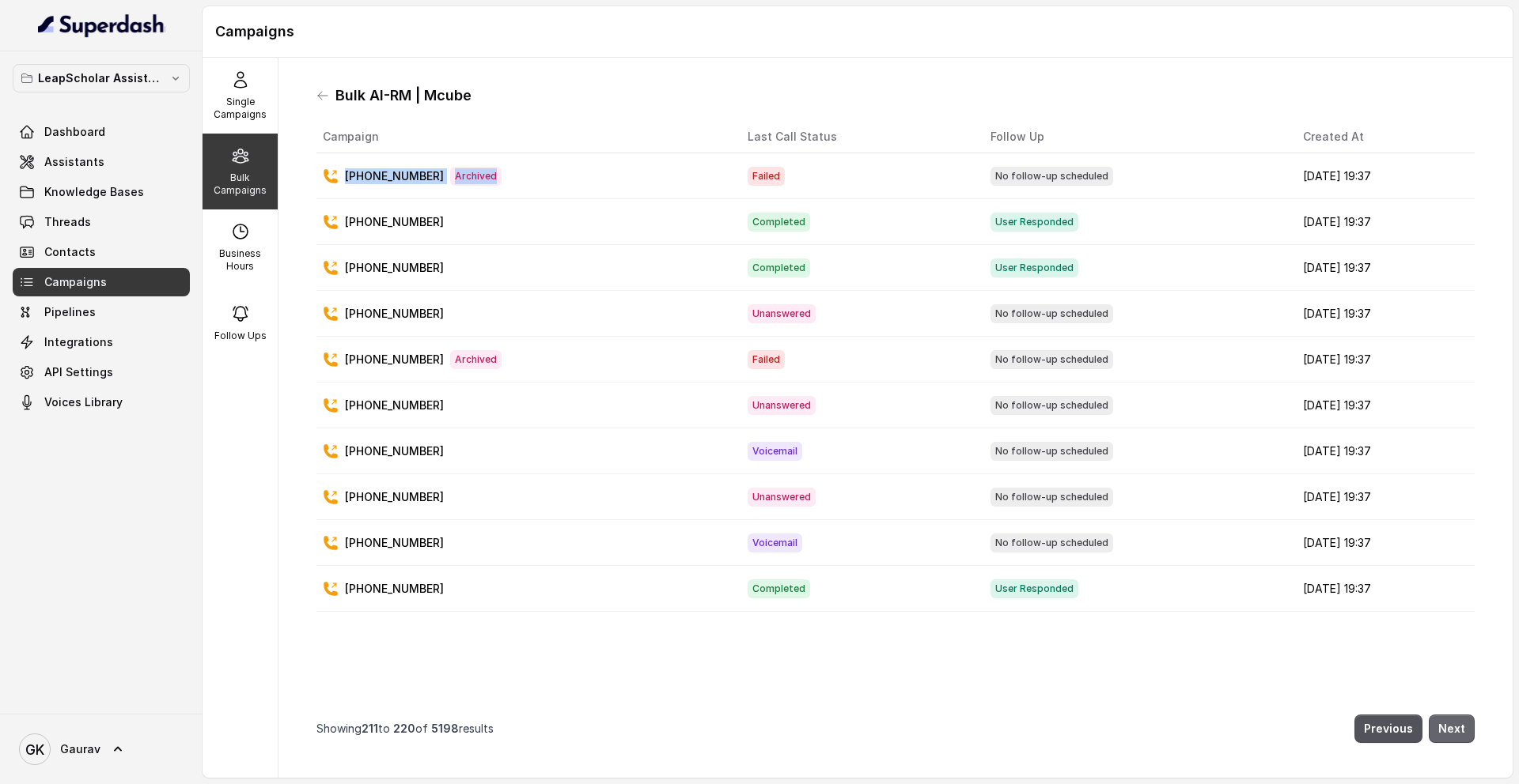
click at [1443, 724] on button "Next" at bounding box center [1452, 728] width 46 height 28
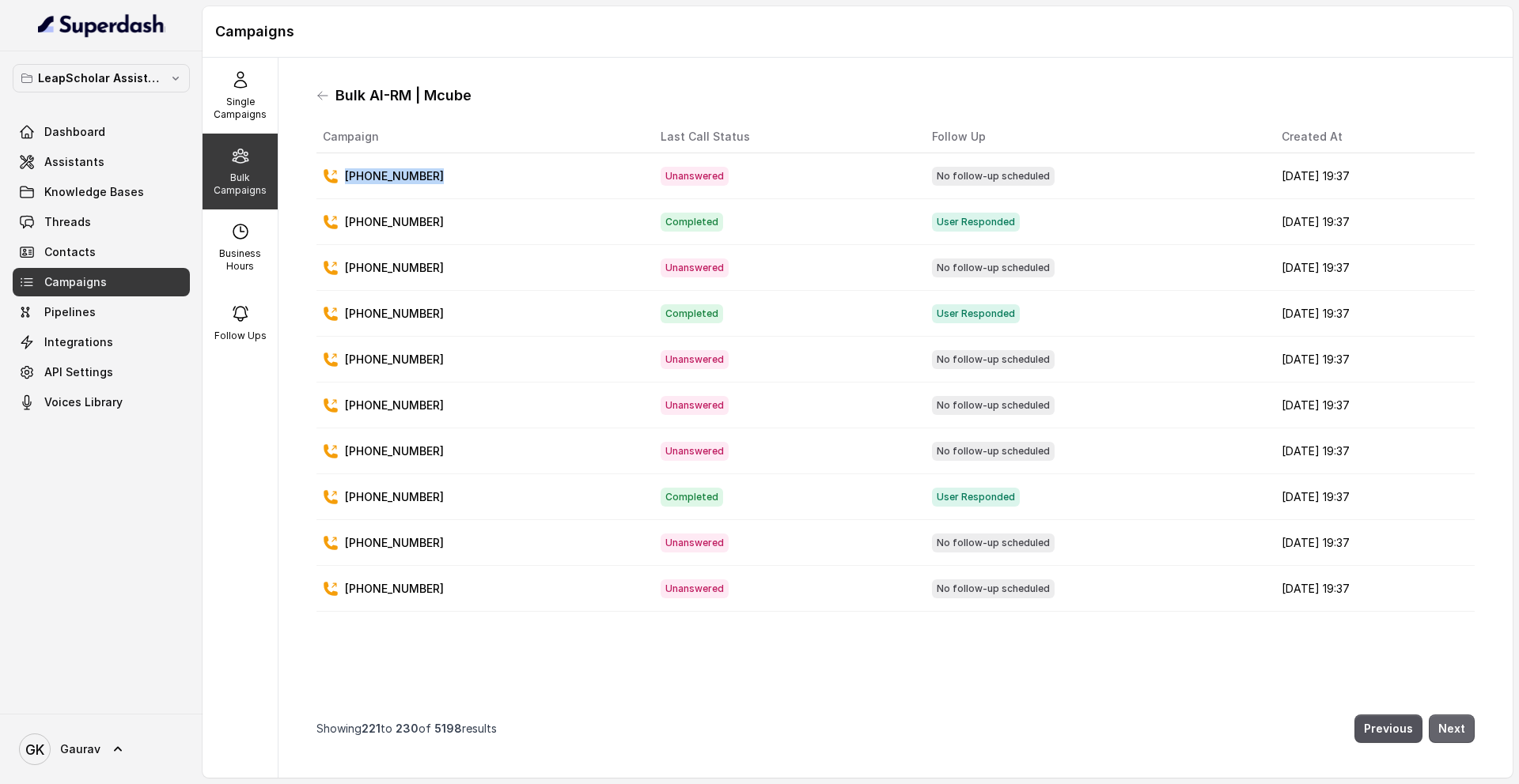
click at [1443, 724] on button "Next" at bounding box center [1452, 728] width 46 height 28
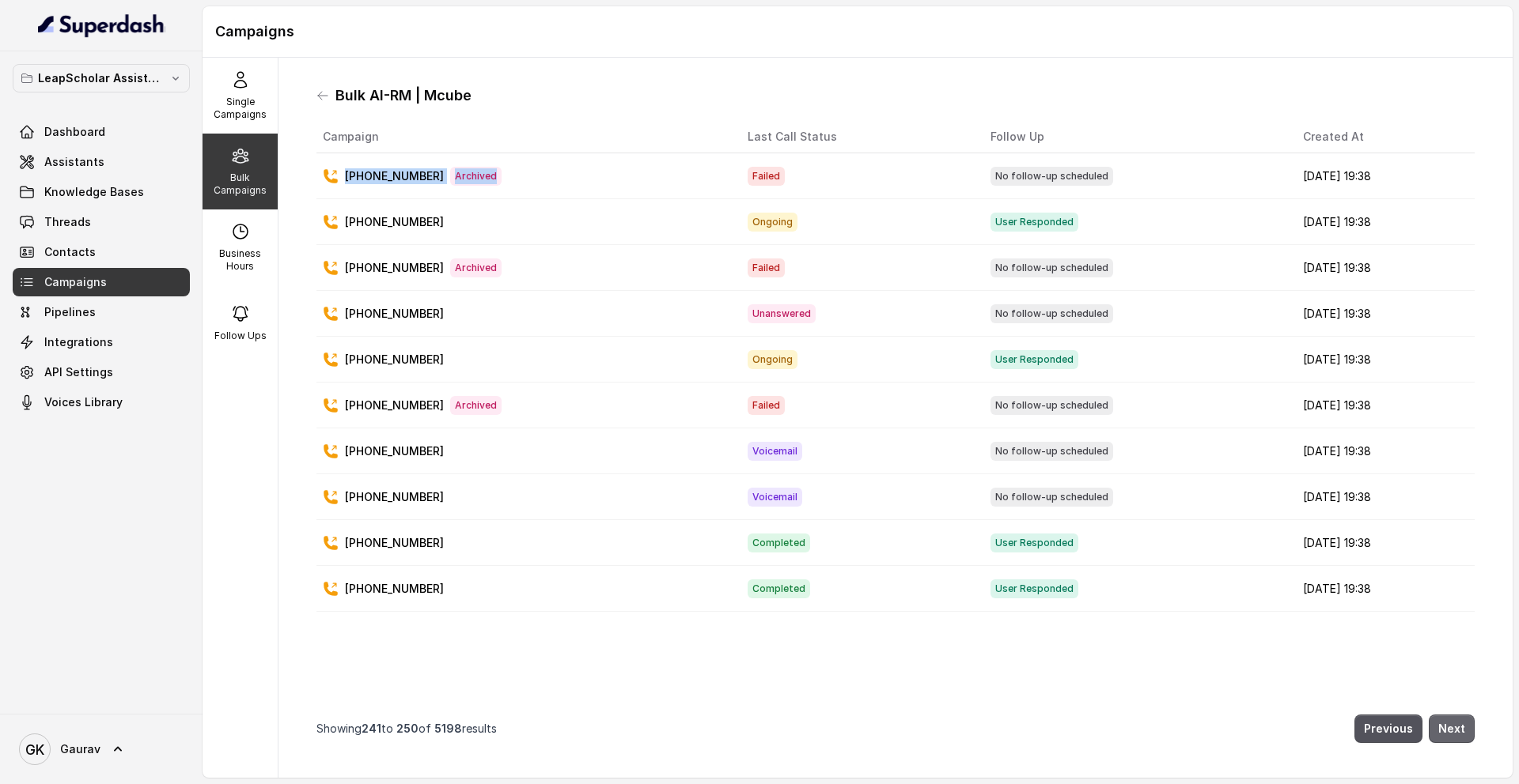
click at [1443, 724] on button "Next" at bounding box center [1452, 728] width 46 height 28
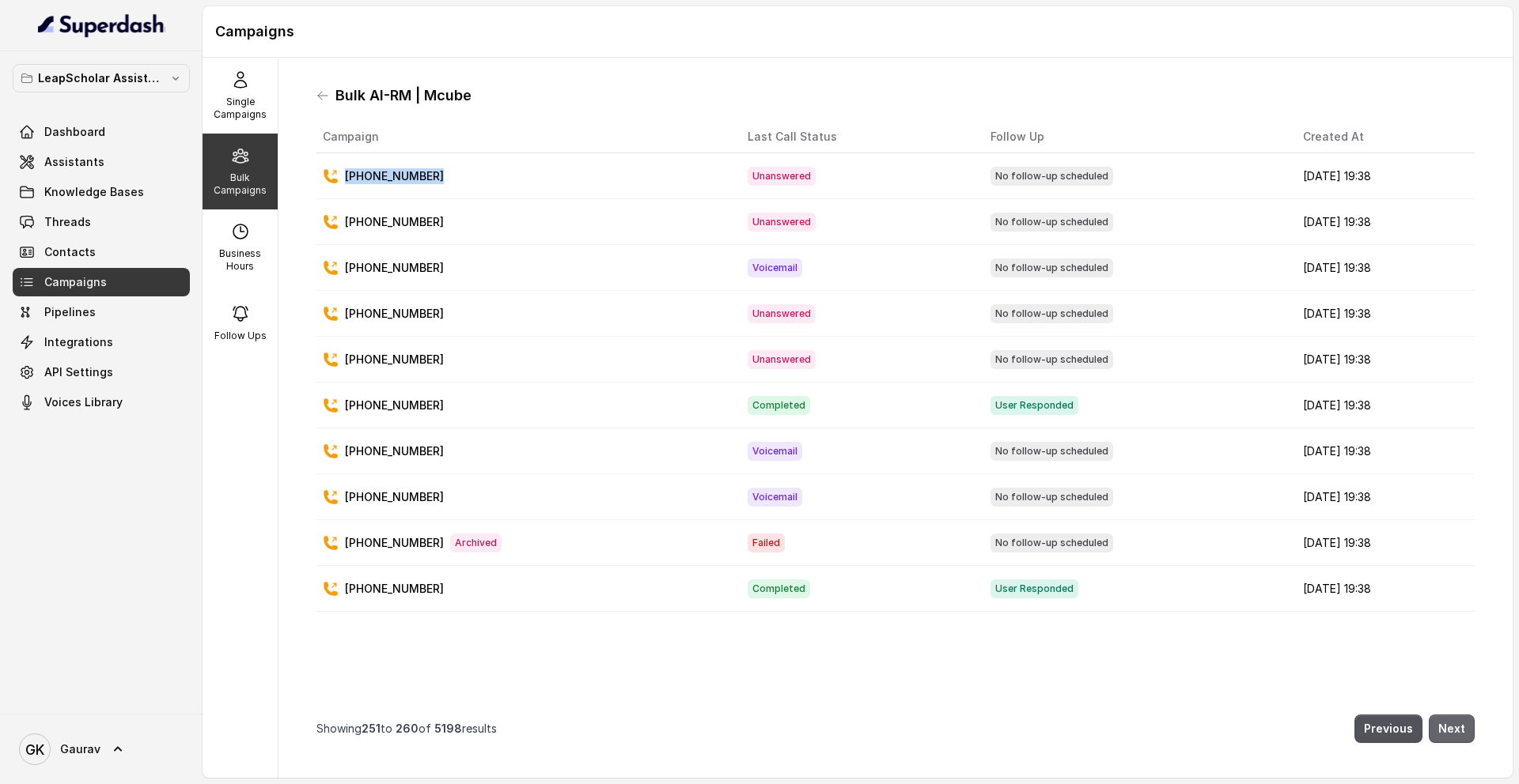
click at [1443, 724] on button "Next" at bounding box center [1452, 728] width 46 height 28
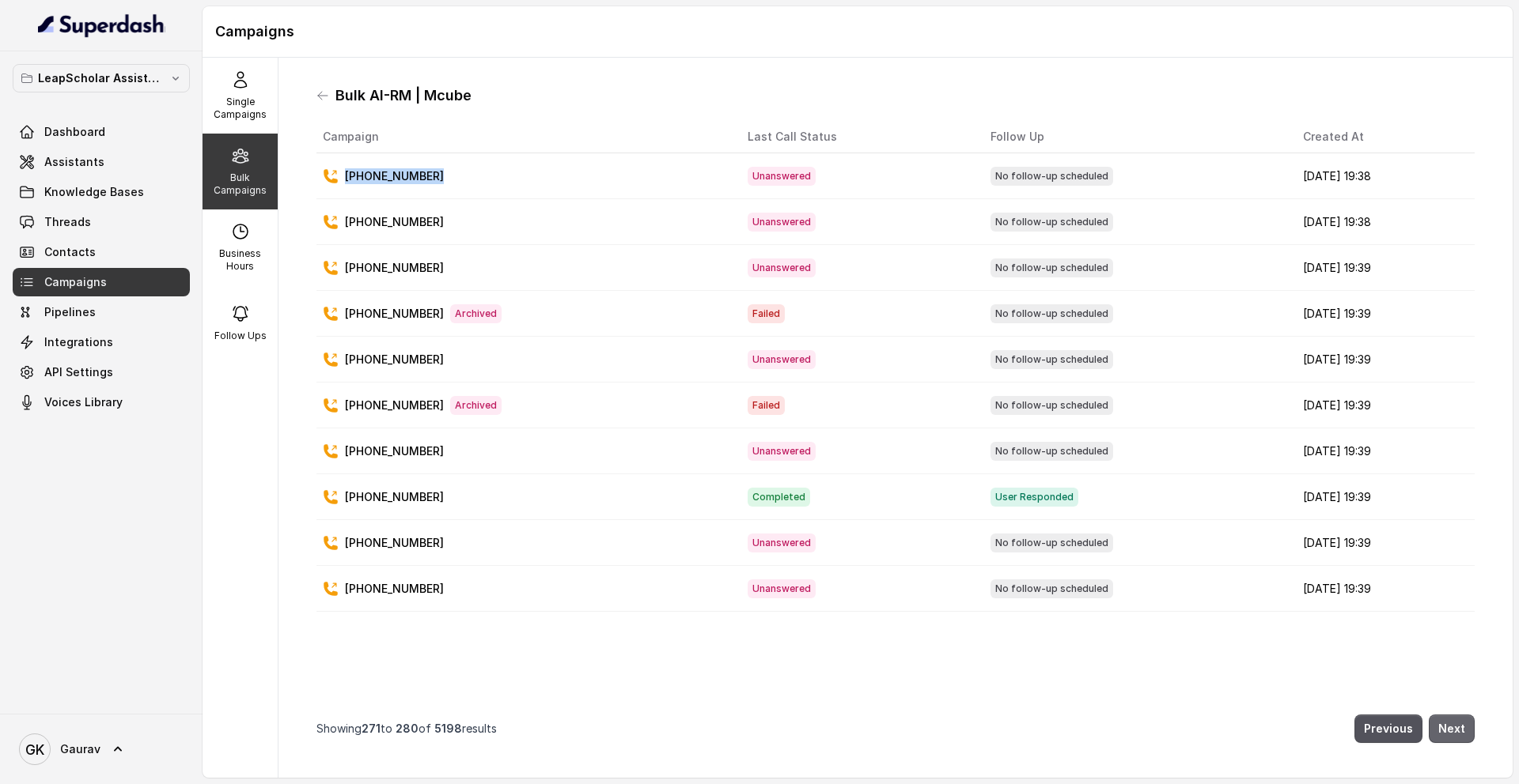
click at [1443, 724] on button "Next" at bounding box center [1452, 728] width 46 height 28
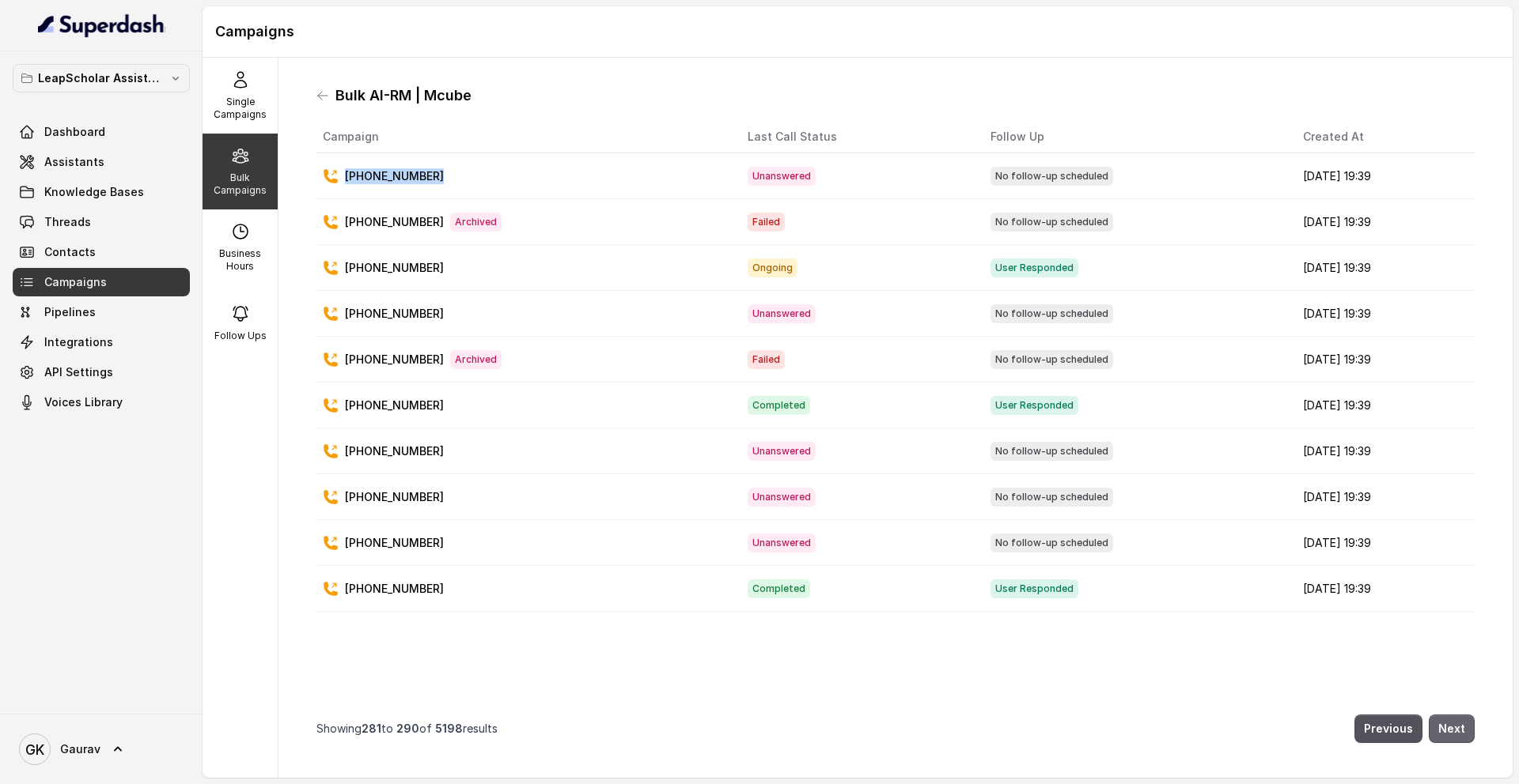
click at [1443, 724] on button "Next" at bounding box center [1452, 728] width 46 height 28
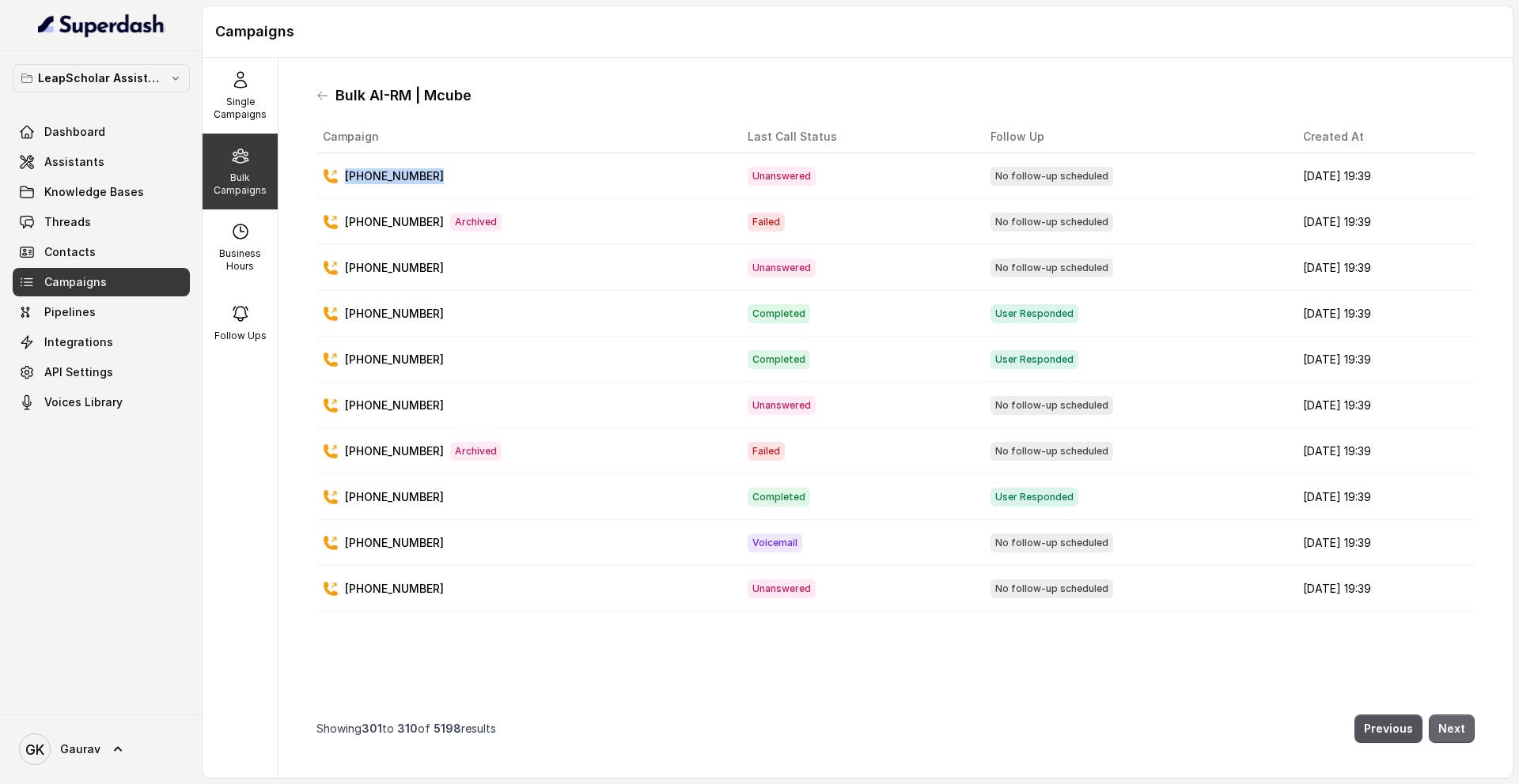
click at [1443, 724] on button "Next" at bounding box center [1452, 728] width 46 height 28
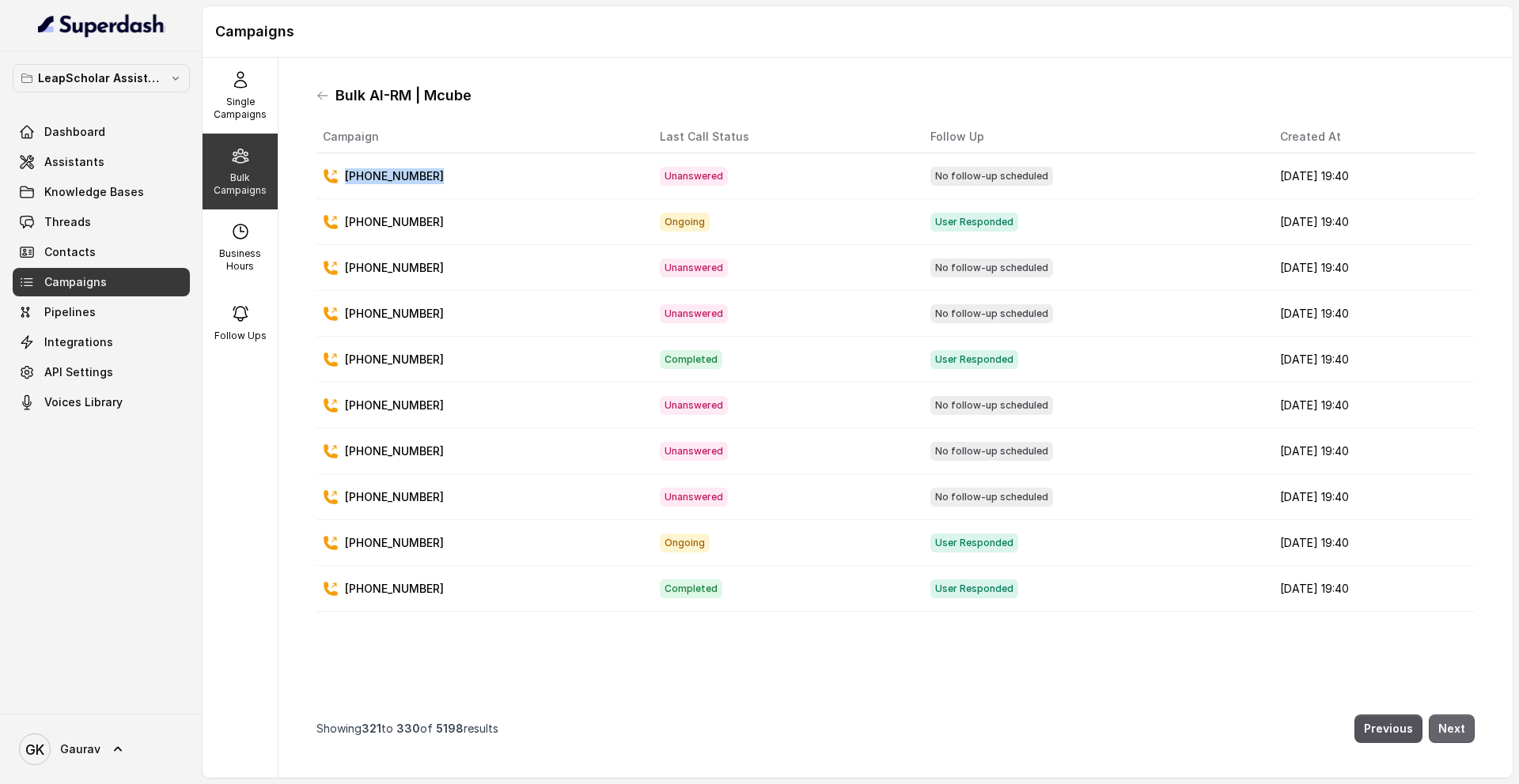
click at [1443, 724] on button "Next" at bounding box center [1452, 728] width 46 height 28
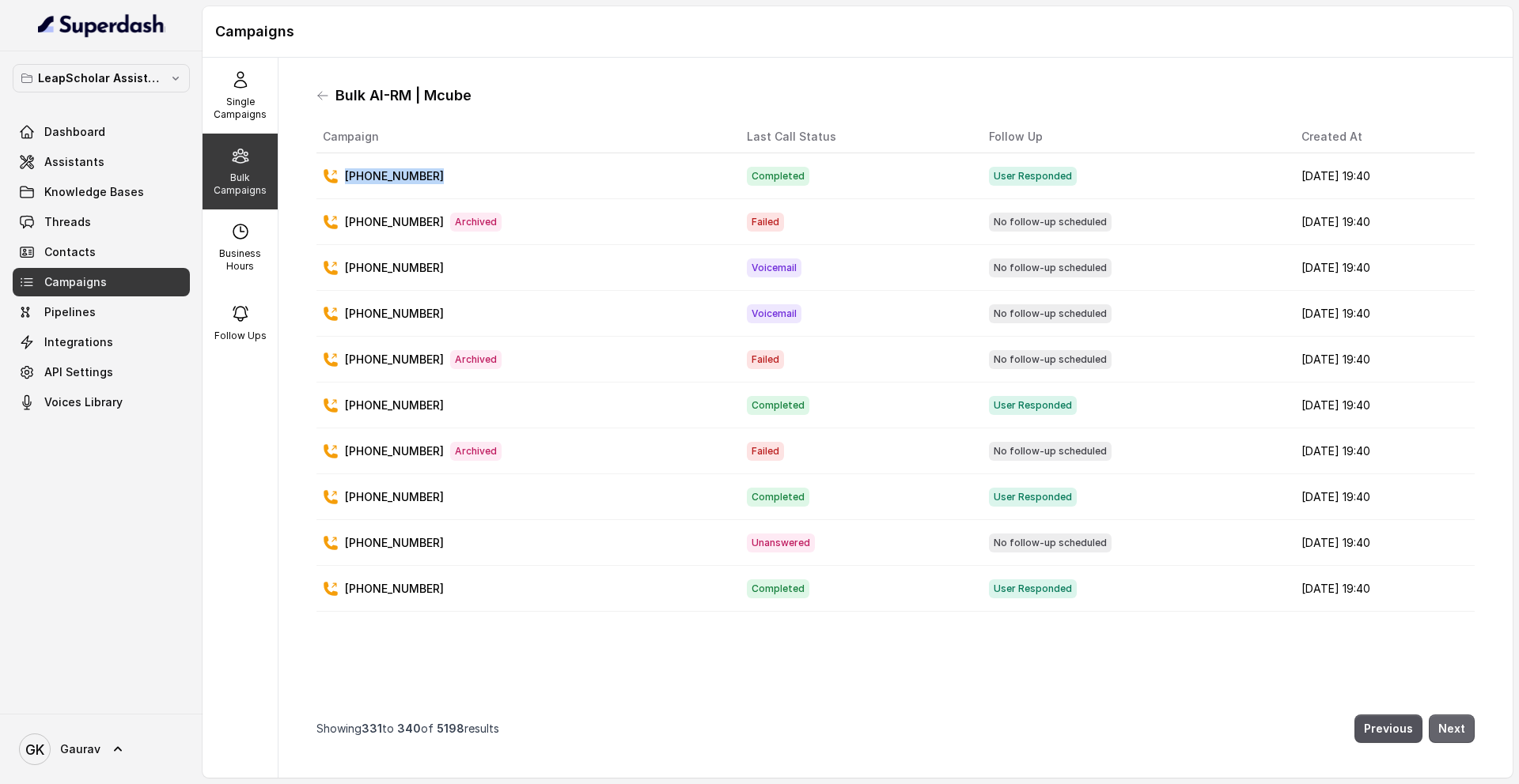
click at [1443, 724] on button "Next" at bounding box center [1452, 728] width 46 height 28
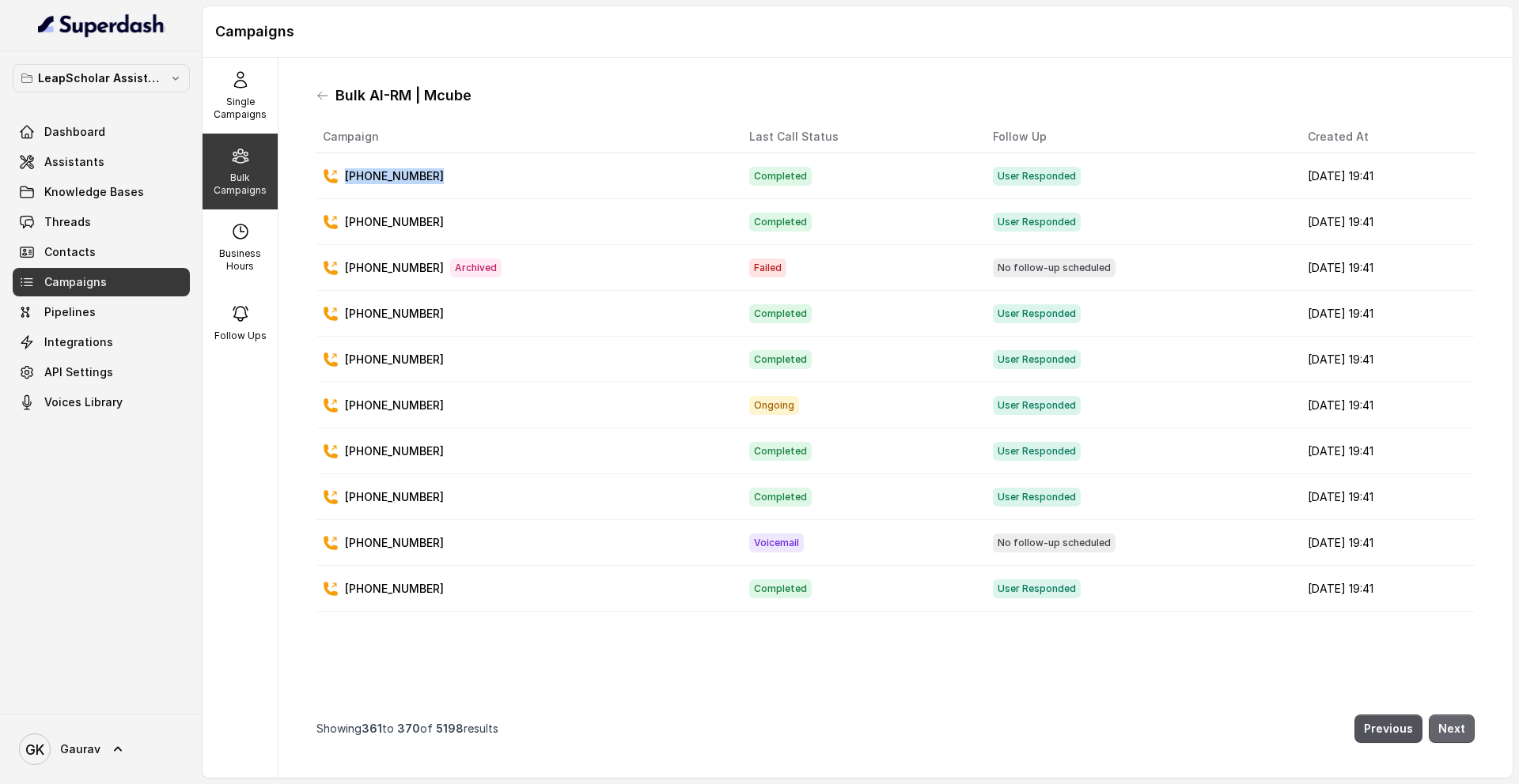
click at [1443, 724] on button "Next" at bounding box center [1452, 728] width 46 height 28
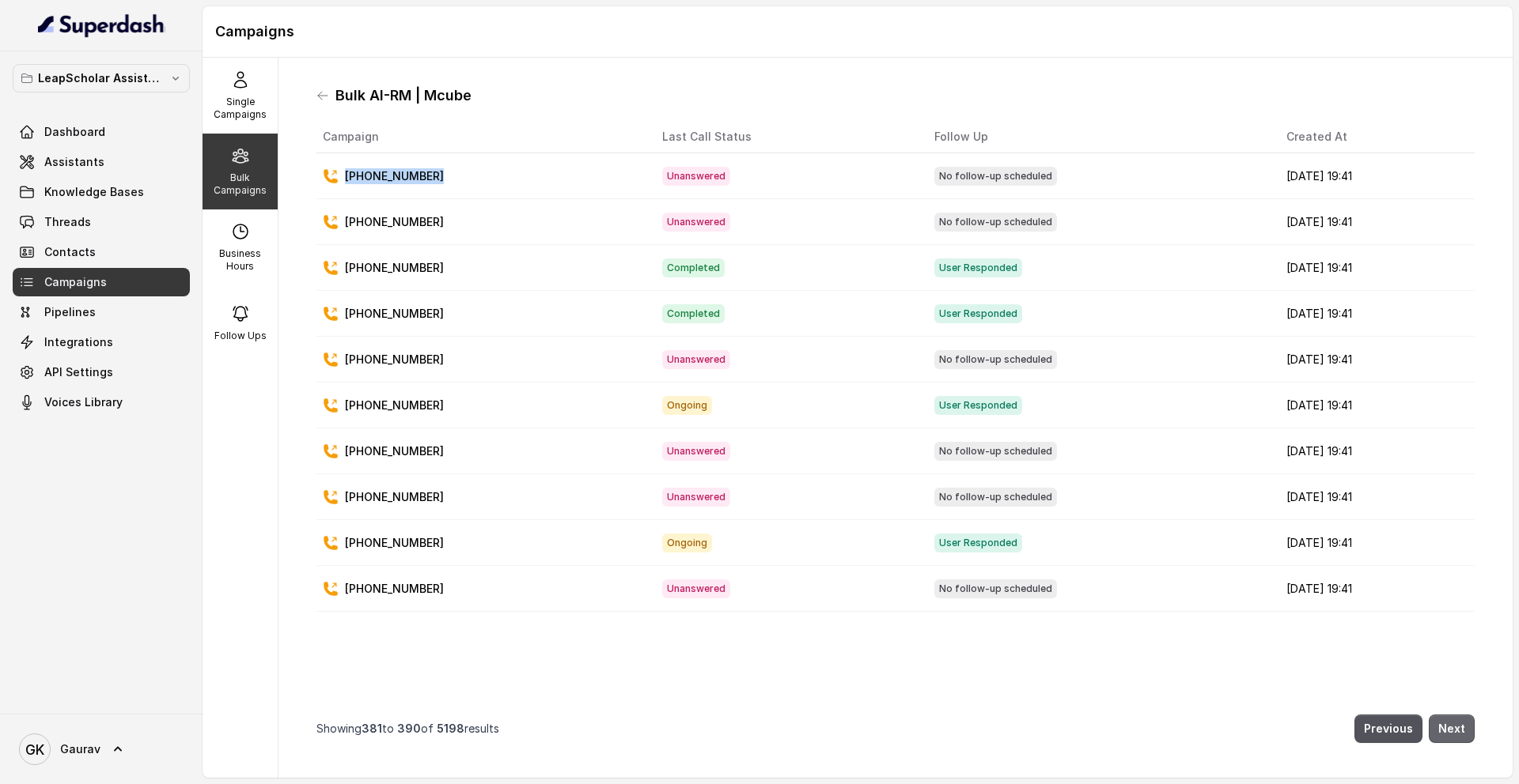
click at [1443, 724] on button "Next" at bounding box center [1452, 728] width 46 height 28
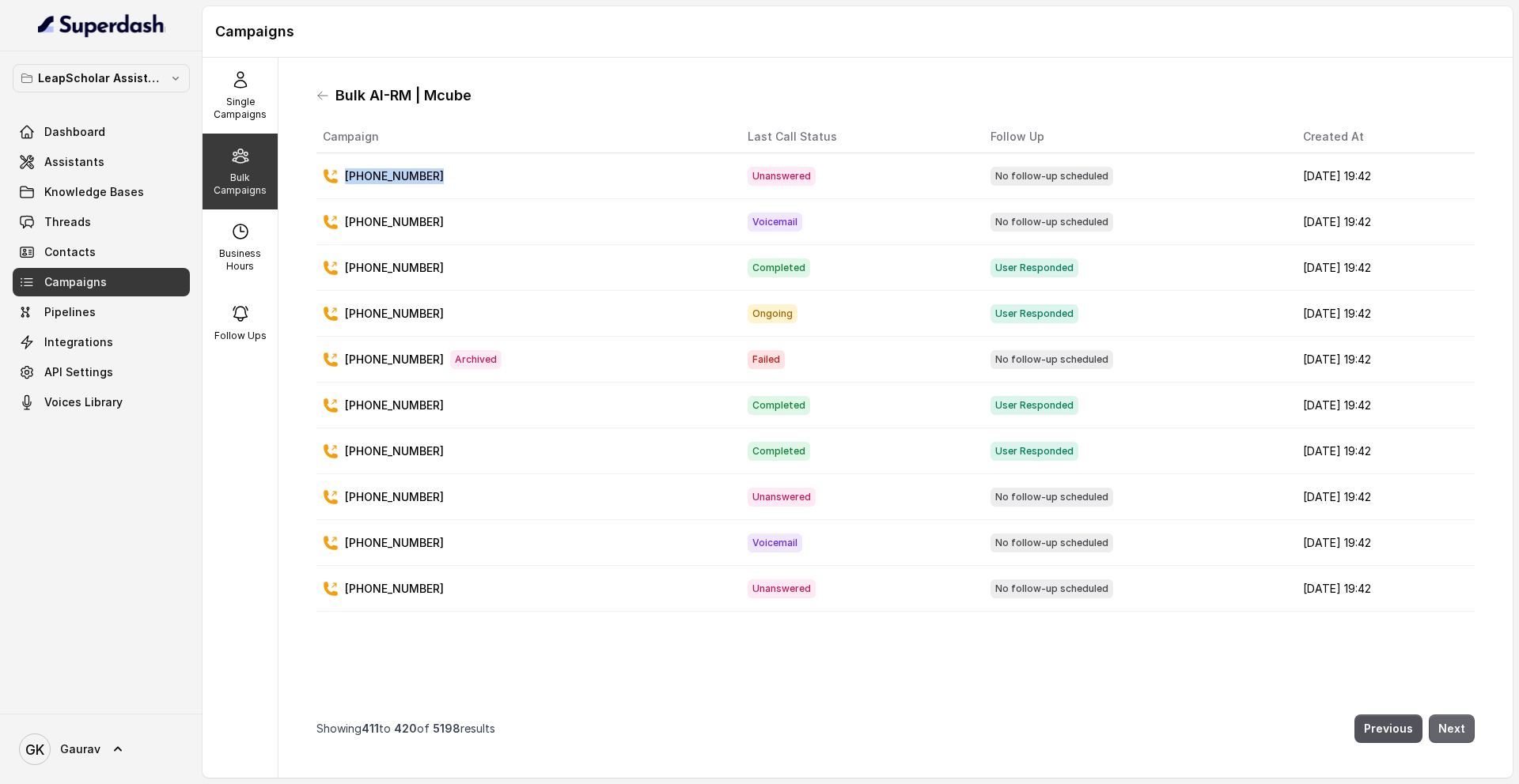
click at [1443, 724] on button "Next" at bounding box center [1452, 728] width 46 height 28
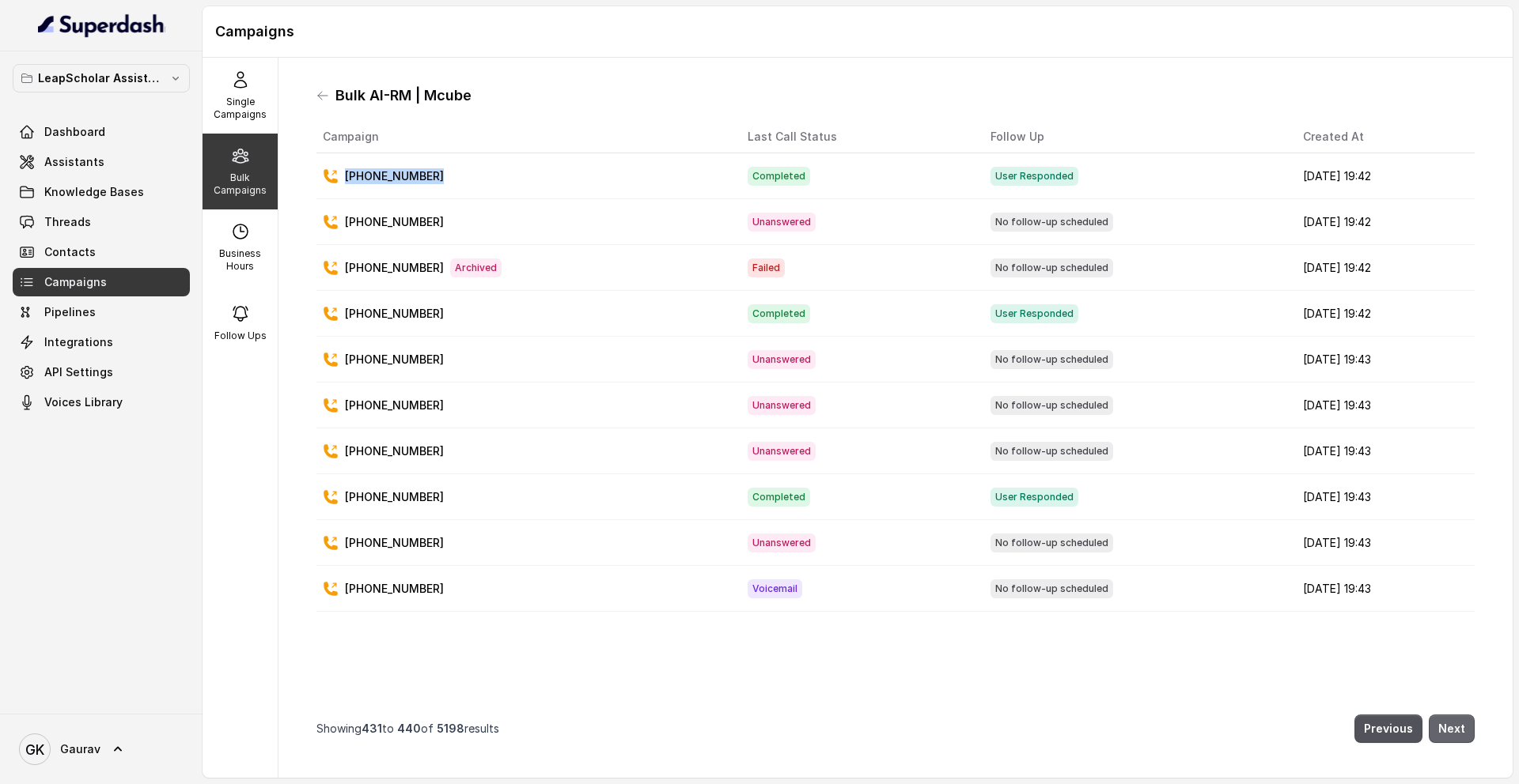
click at [1443, 724] on button "Next" at bounding box center [1452, 728] width 46 height 28
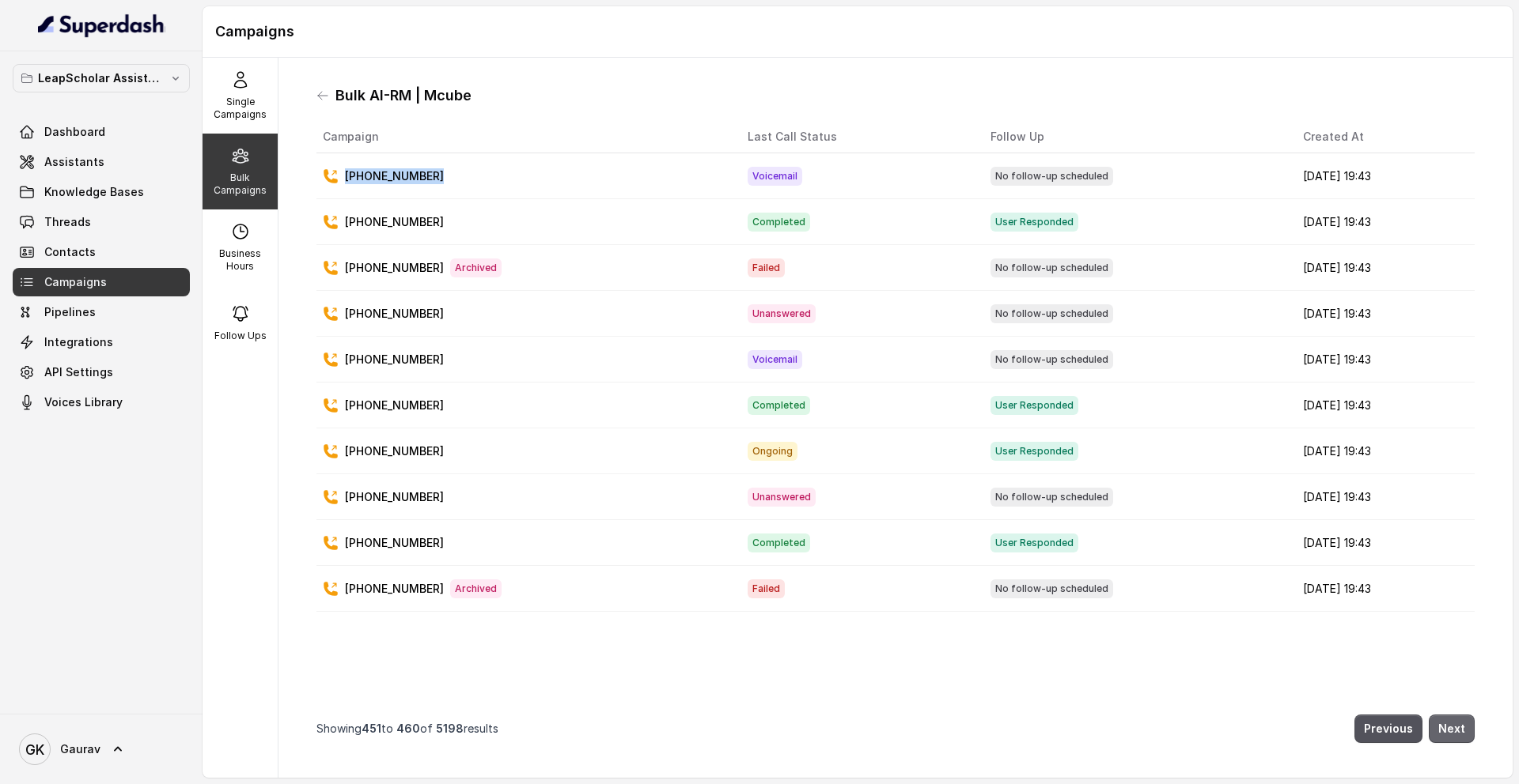
click at [1443, 724] on button "Next" at bounding box center [1452, 728] width 46 height 28
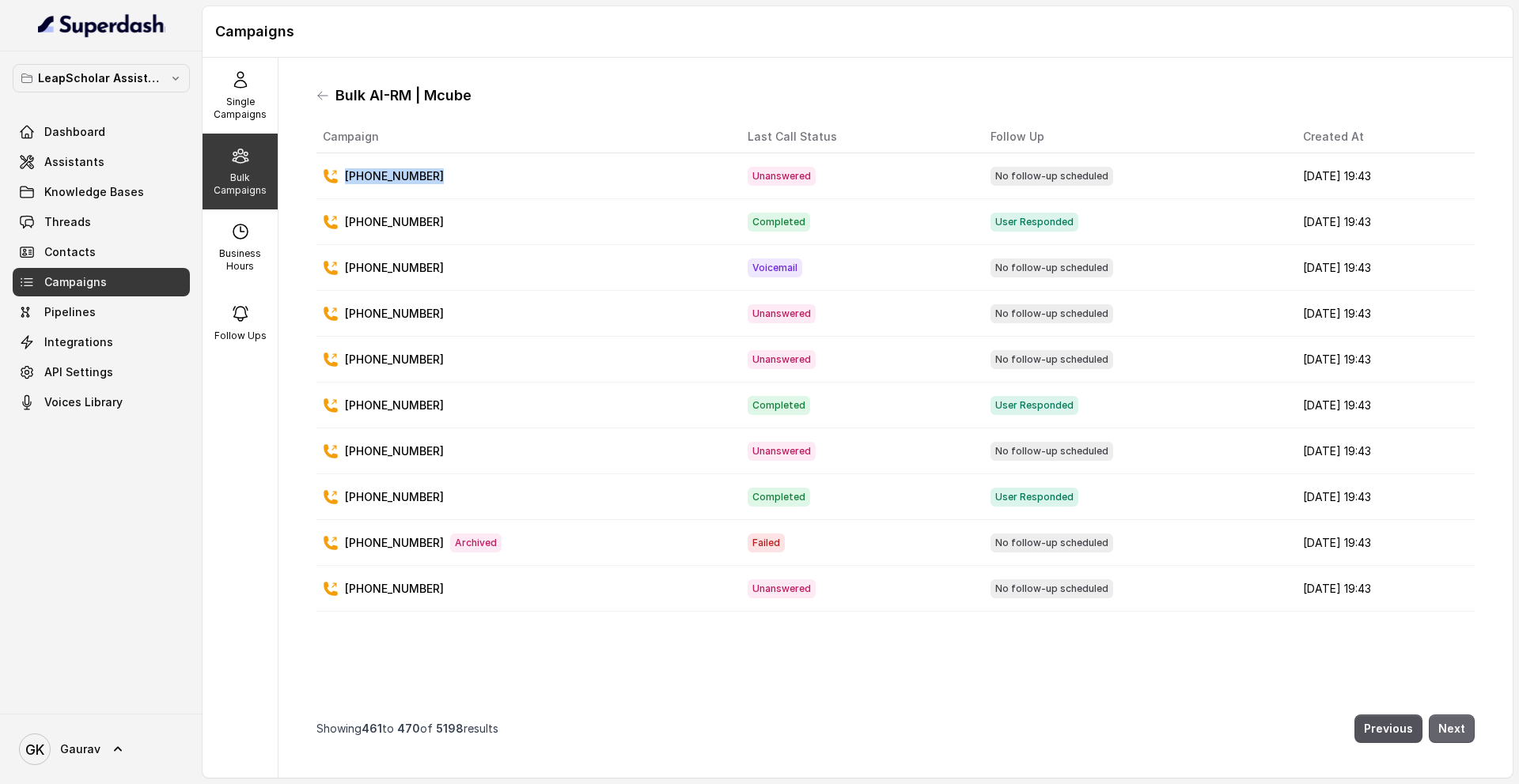
click at [1443, 724] on button "Next" at bounding box center [1452, 728] width 46 height 28
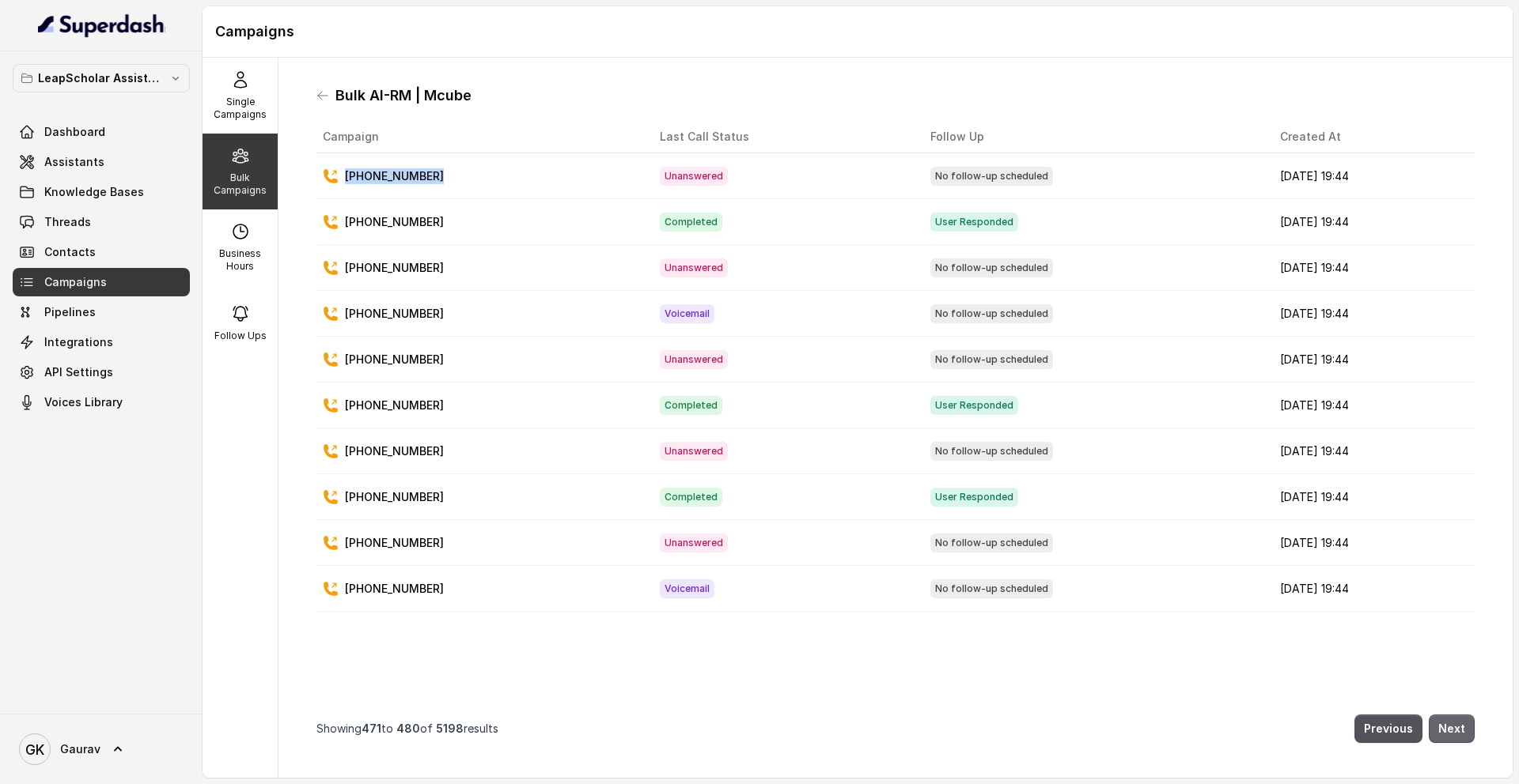
click at [1443, 724] on button "Next" at bounding box center [1452, 728] width 46 height 28
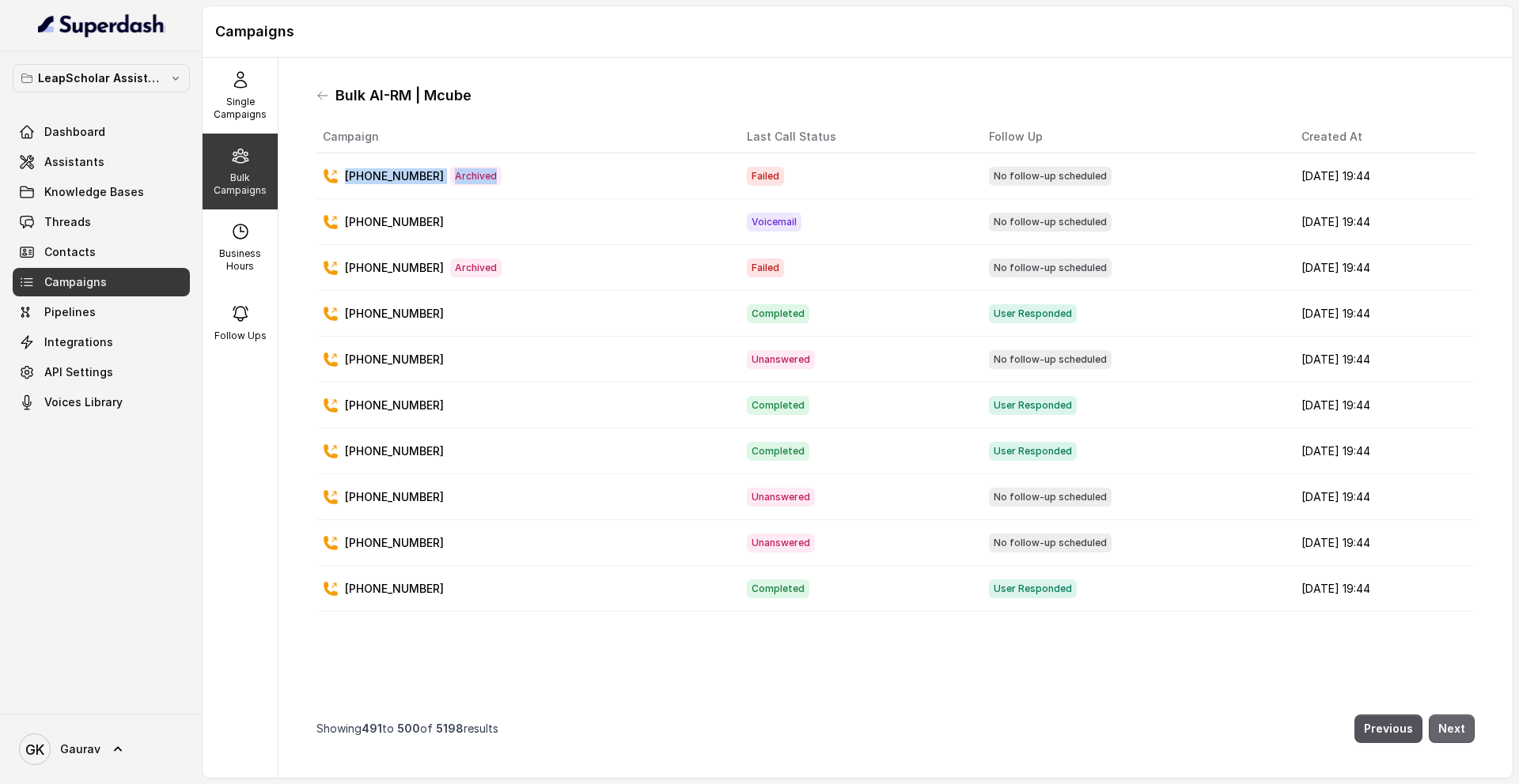
click at [1443, 724] on button "Next" at bounding box center [1452, 728] width 46 height 28
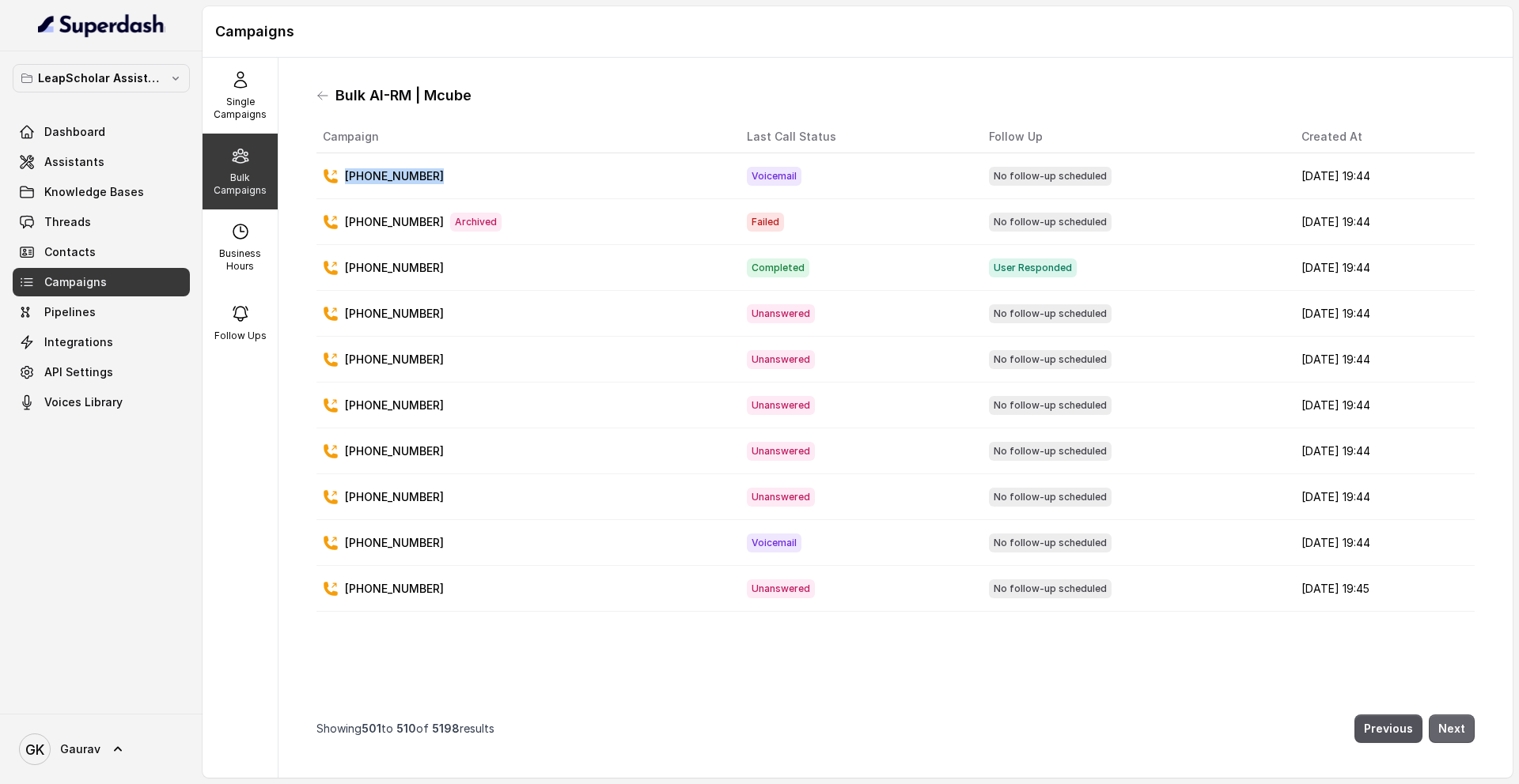
click at [1443, 724] on button "Next" at bounding box center [1452, 728] width 46 height 28
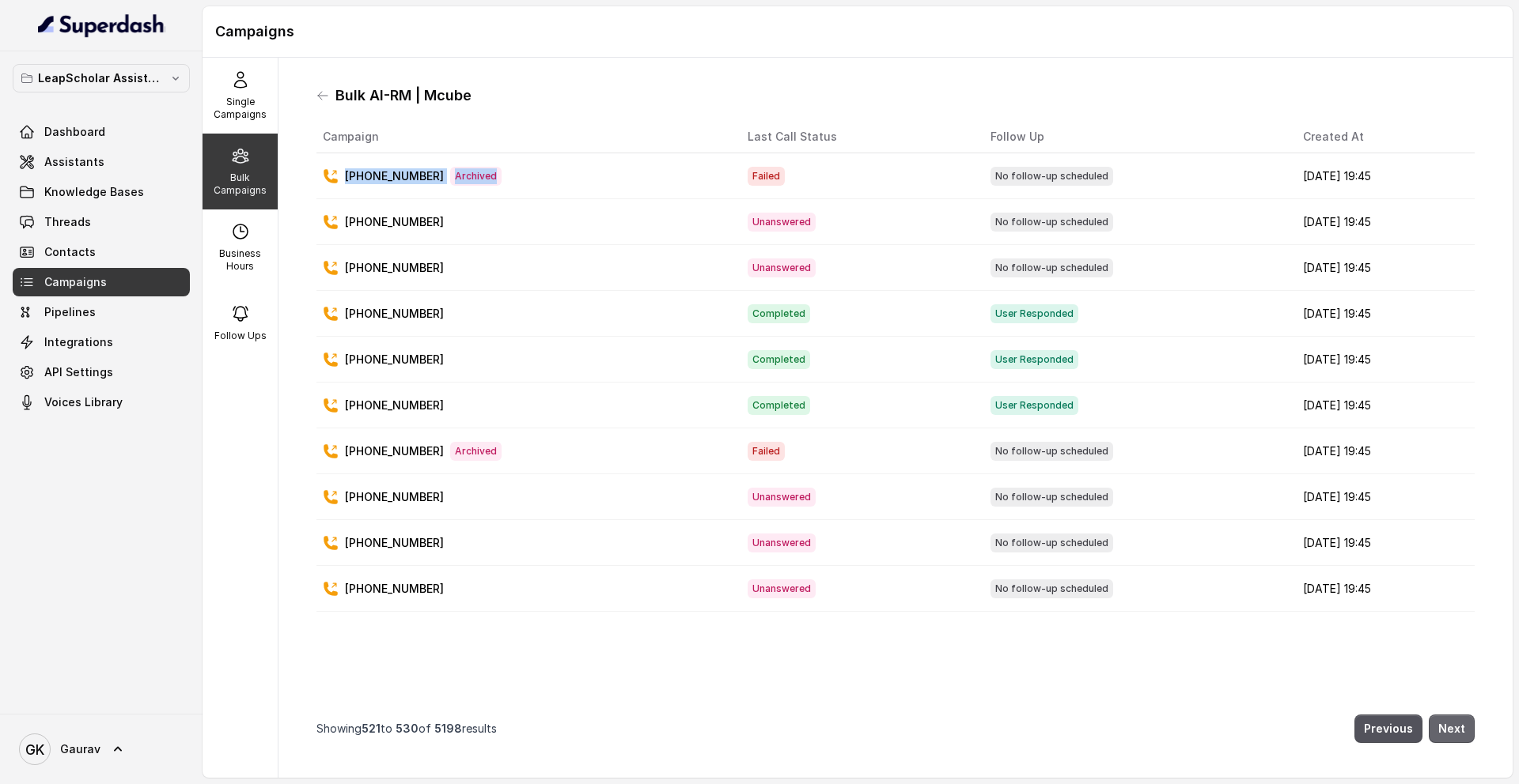
click at [1443, 724] on button "Next" at bounding box center [1452, 728] width 46 height 28
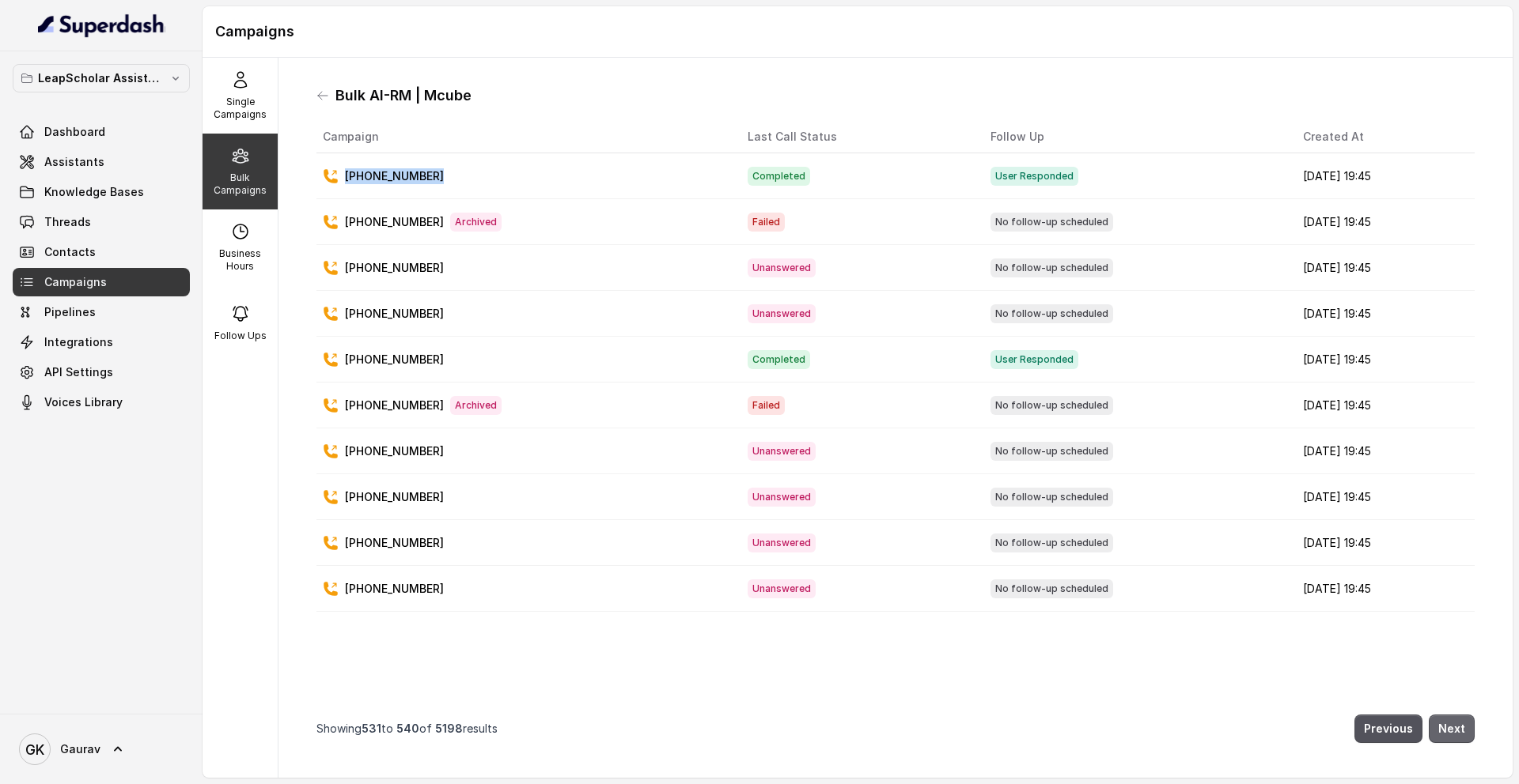
click at [1443, 724] on button "Next" at bounding box center [1452, 728] width 46 height 28
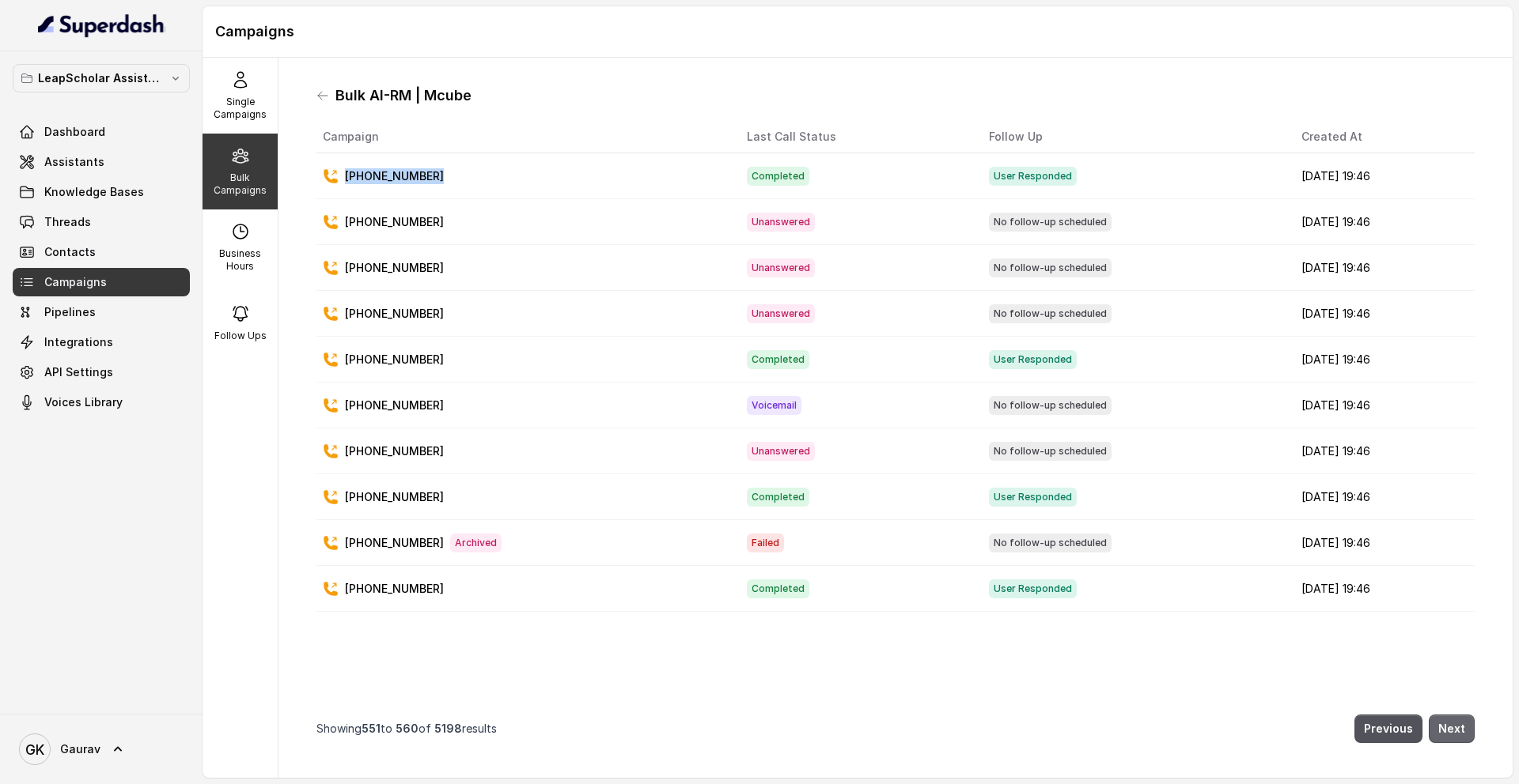
click at [1443, 724] on button "Next" at bounding box center [1452, 728] width 46 height 28
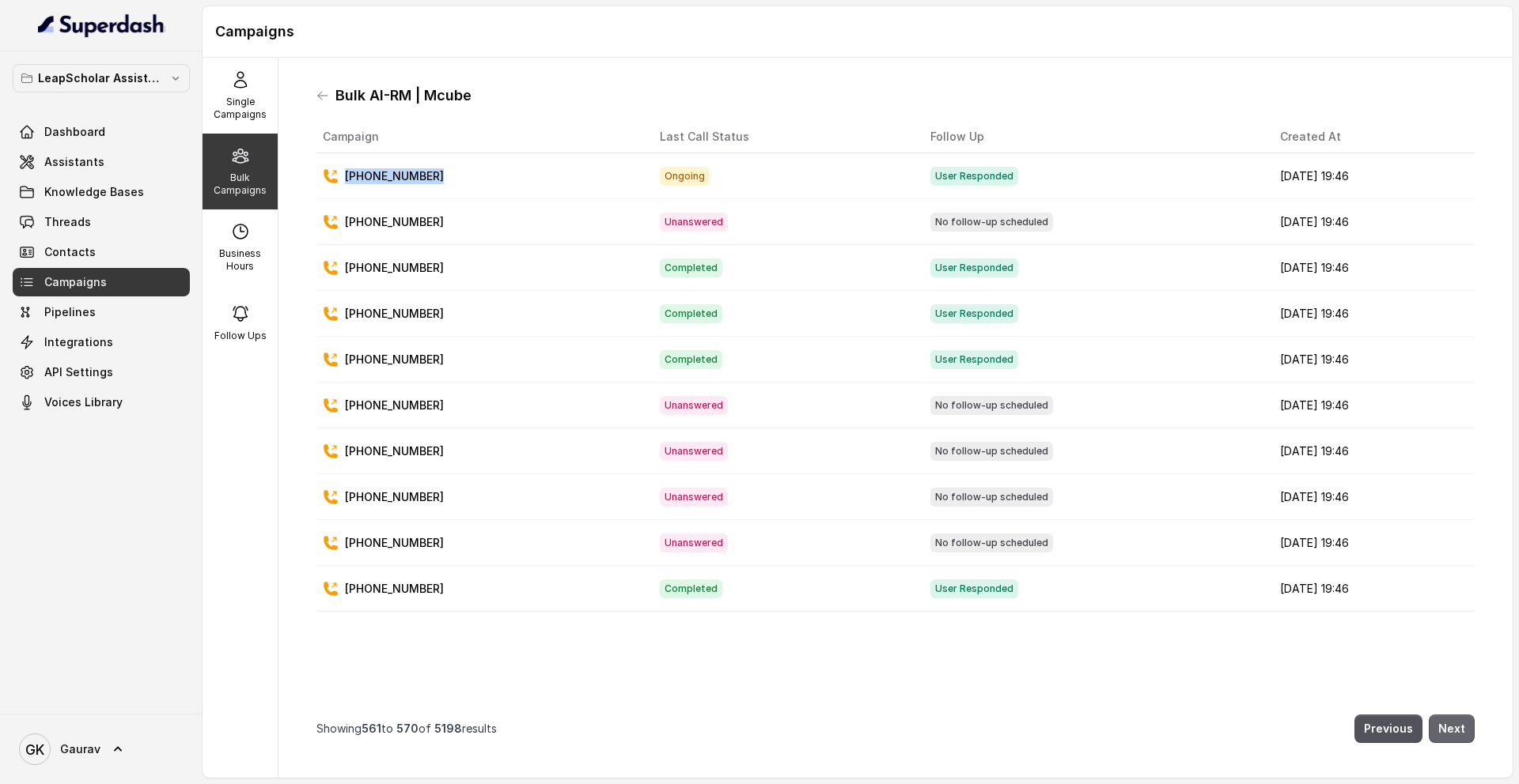
click at [1443, 724] on button "Next" at bounding box center [1452, 728] width 46 height 28
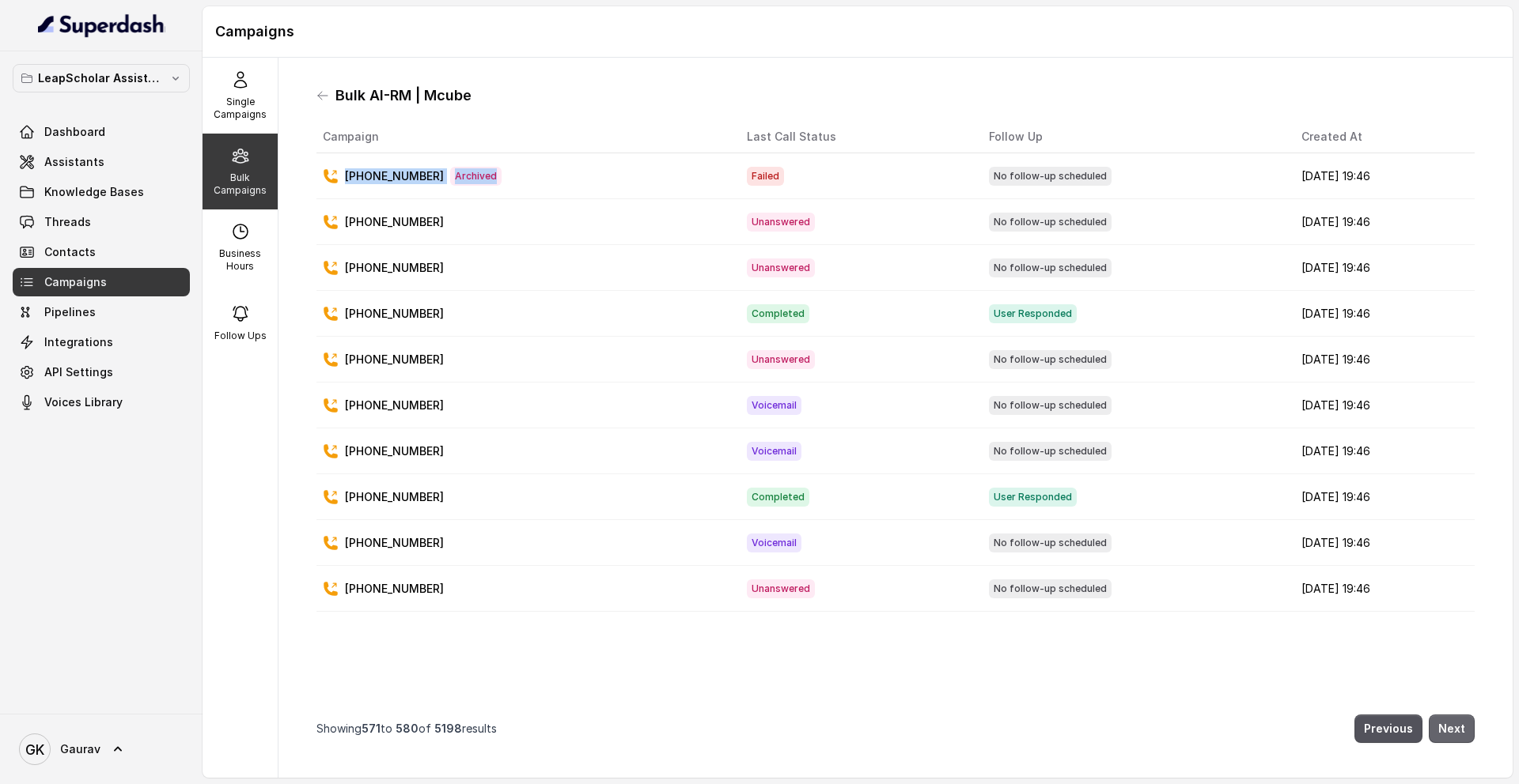
click at [1443, 724] on button "Next" at bounding box center [1452, 728] width 46 height 28
